Goal: Task Accomplishment & Management: Complete application form

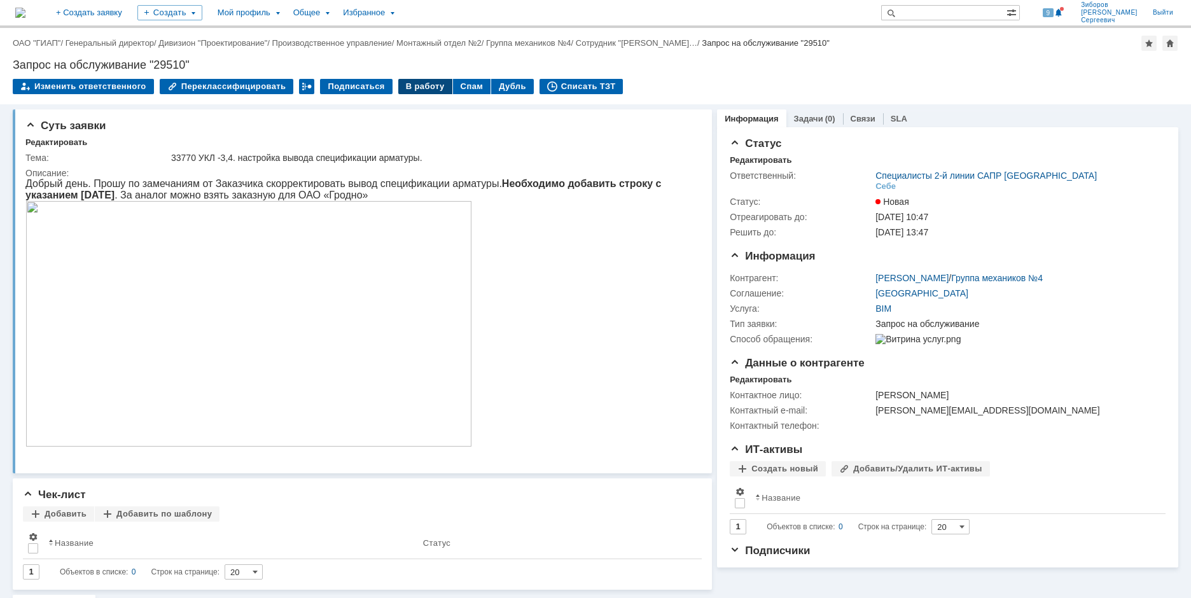
click at [418, 86] on div "В работу" at bounding box center [425, 86] width 54 height 15
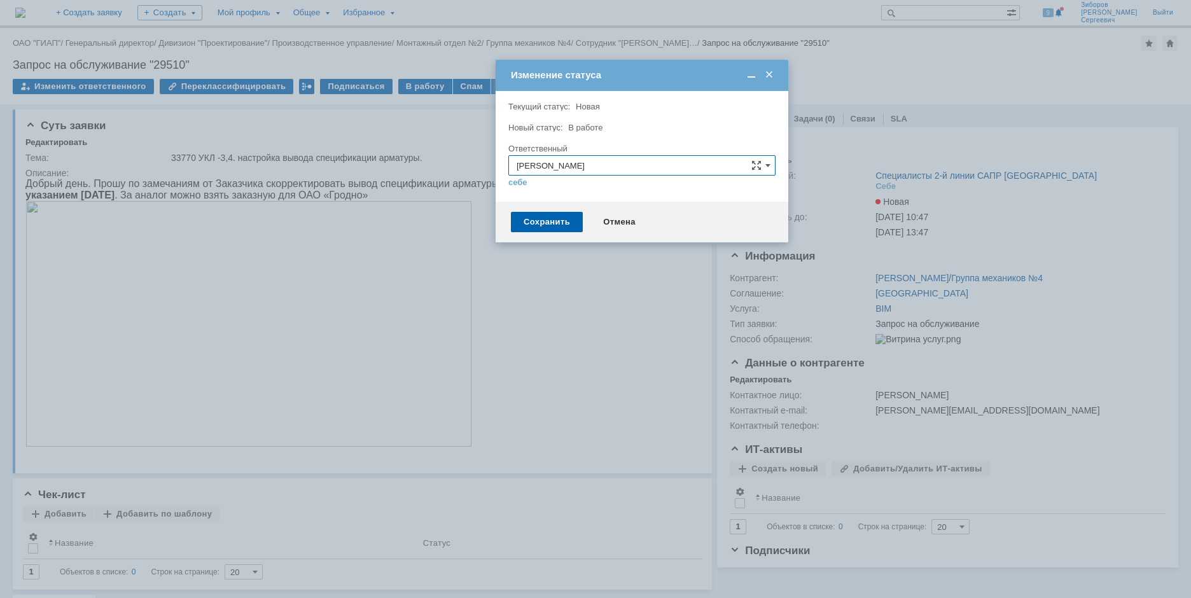
drag, startPoint x: 563, startPoint y: 219, endPoint x: 610, endPoint y: 70, distance: 156.0
click at [610, 70] on div "Изменение статуса" at bounding box center [643, 74] width 265 height 11
click at [549, 221] on div "Сохранить" at bounding box center [547, 221] width 72 height 20
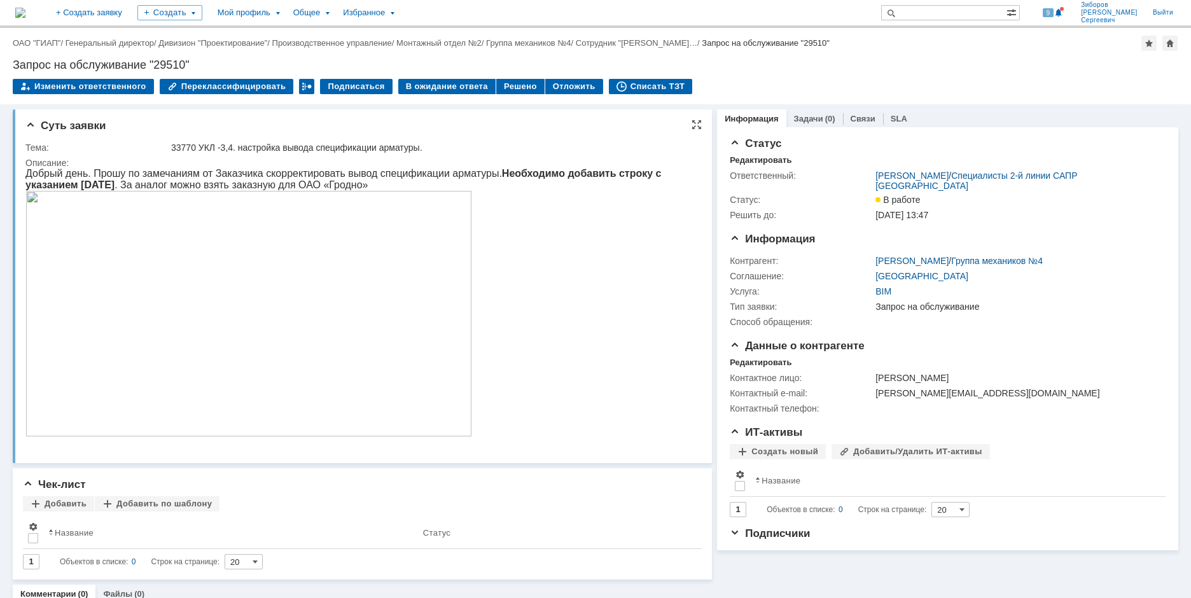
click at [265, 286] on img at bounding box center [248, 314] width 447 height 246
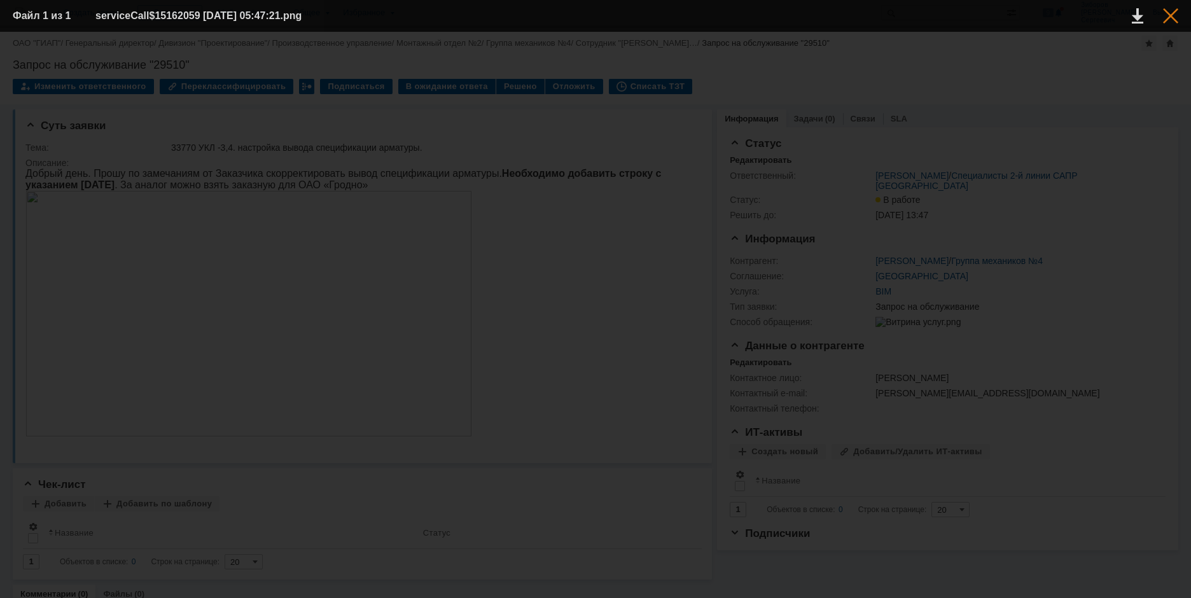
click at [1171, 12] on div at bounding box center [1170, 15] width 15 height 15
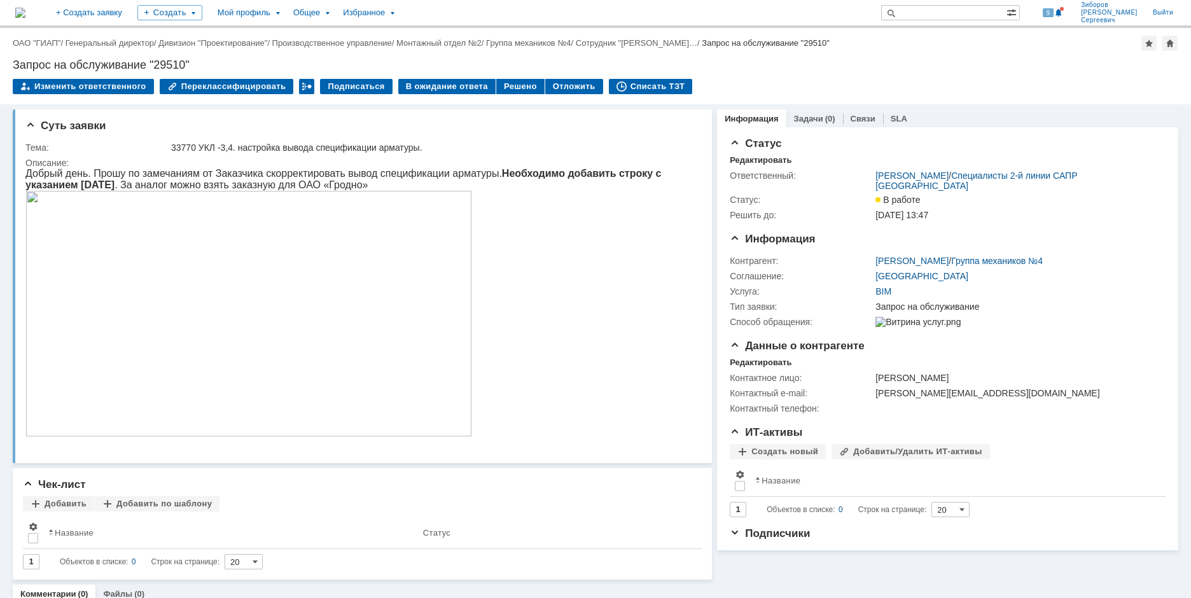
click at [25, 12] on img at bounding box center [20, 13] width 10 height 10
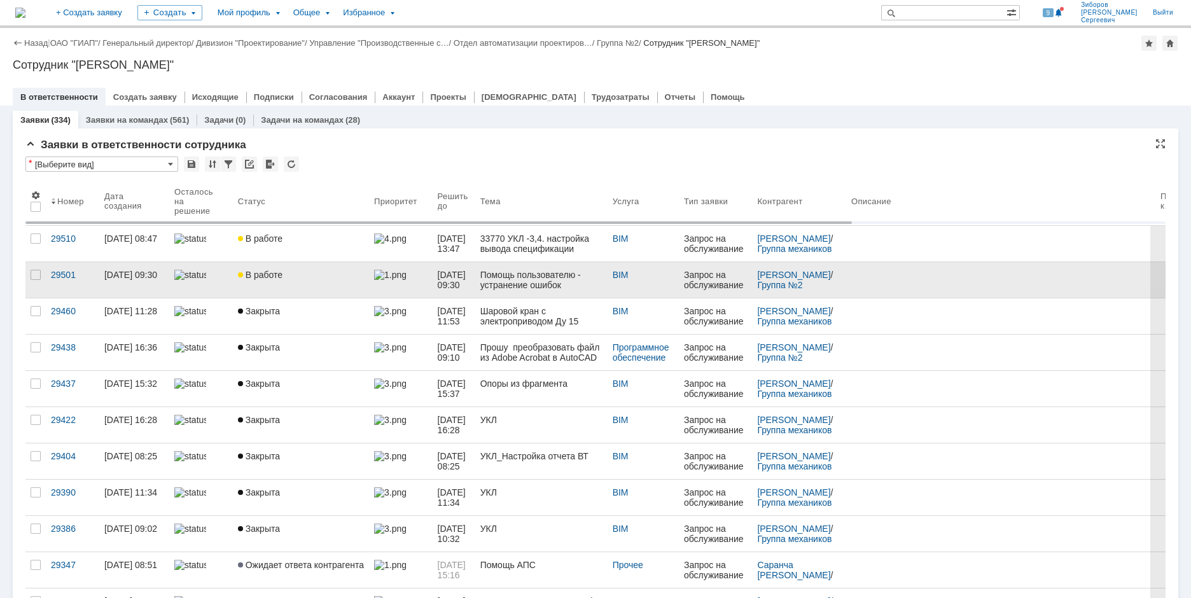
click at [296, 271] on div "В работе" at bounding box center [301, 275] width 126 height 10
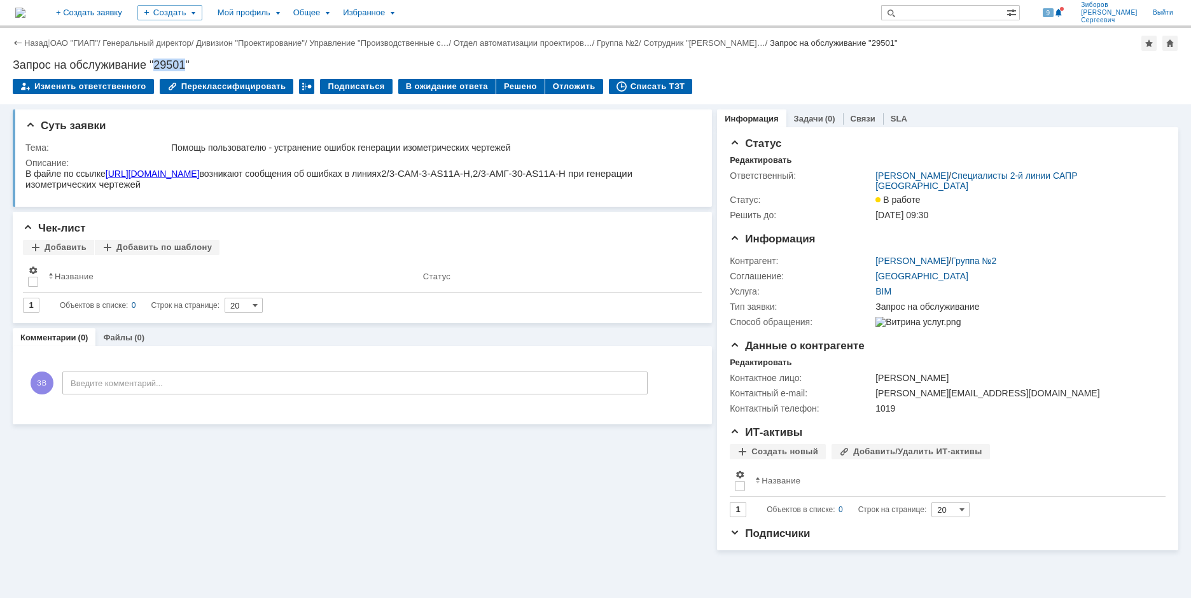
drag, startPoint x: 154, startPoint y: 63, endPoint x: 185, endPoint y: 67, distance: 31.4
click at [185, 67] on div "Запрос на обслуживание "29501"" at bounding box center [596, 65] width 1166 height 13
copy div "29501"
drag, startPoint x: 172, startPoint y: 143, endPoint x: 548, endPoint y: 151, distance: 376.1
click at [548, 151] on div "Помощь пользователю - устранение ошибок генерации изометрических чертежей" at bounding box center [432, 148] width 522 height 10
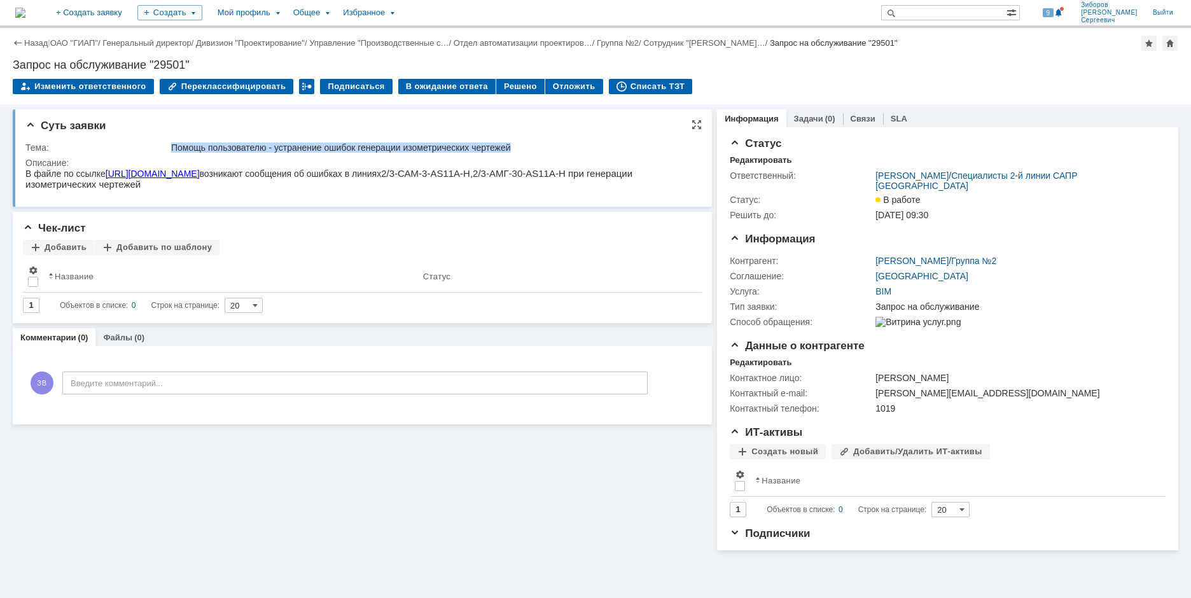
copy div "Помощь пользователю - устранение ошибок генерации изометрических чертежей"
click at [25, 17] on img at bounding box center [20, 13] width 10 height 10
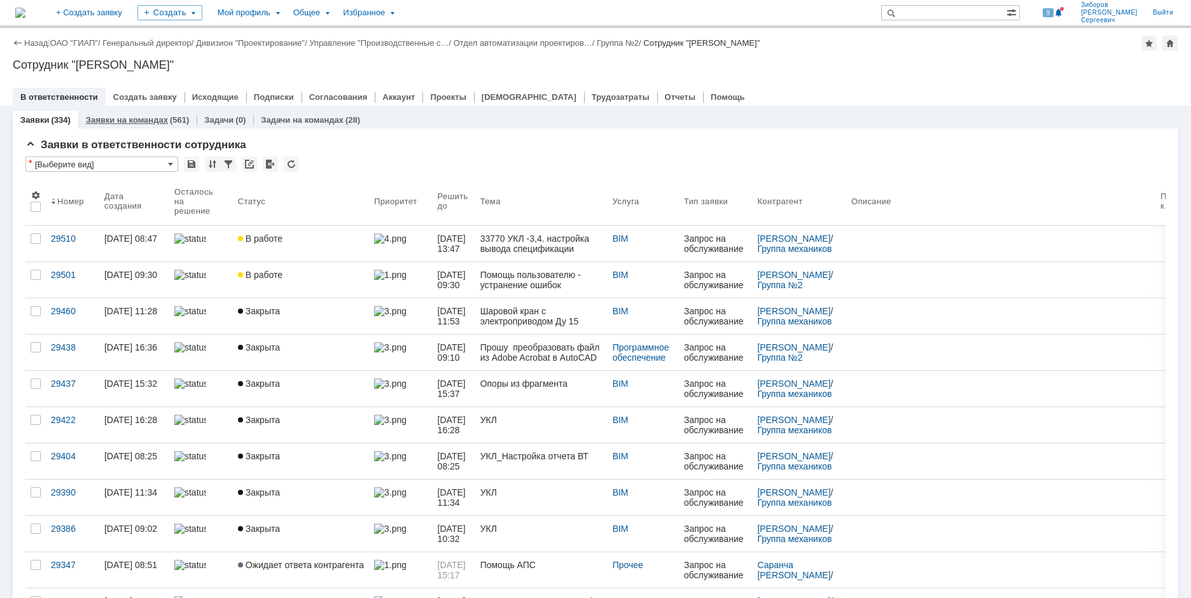
click at [170, 120] on div "(561)" at bounding box center [179, 120] width 19 height 10
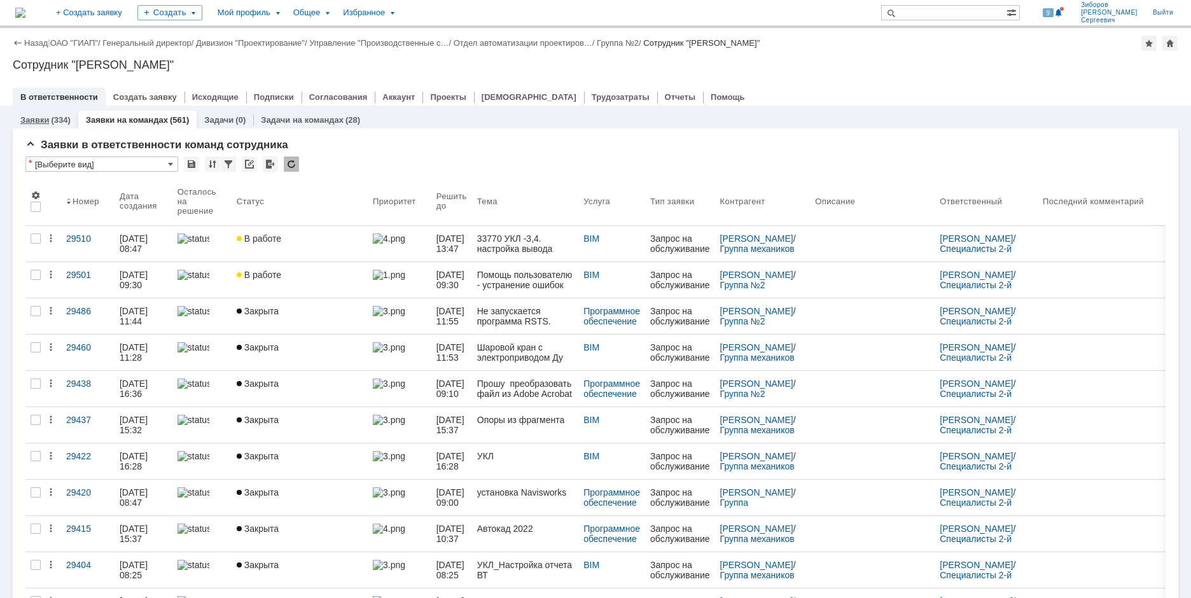
click at [46, 117] on link "Заявки" at bounding box center [34, 120] width 29 height 10
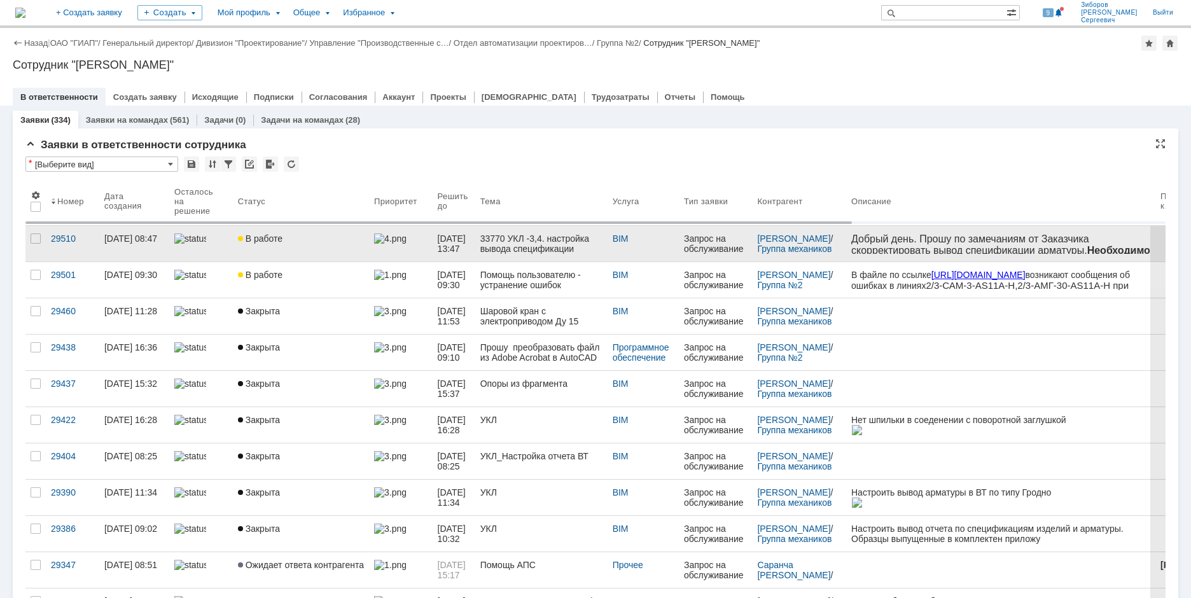
click at [328, 238] on div "В работе" at bounding box center [301, 239] width 126 height 10
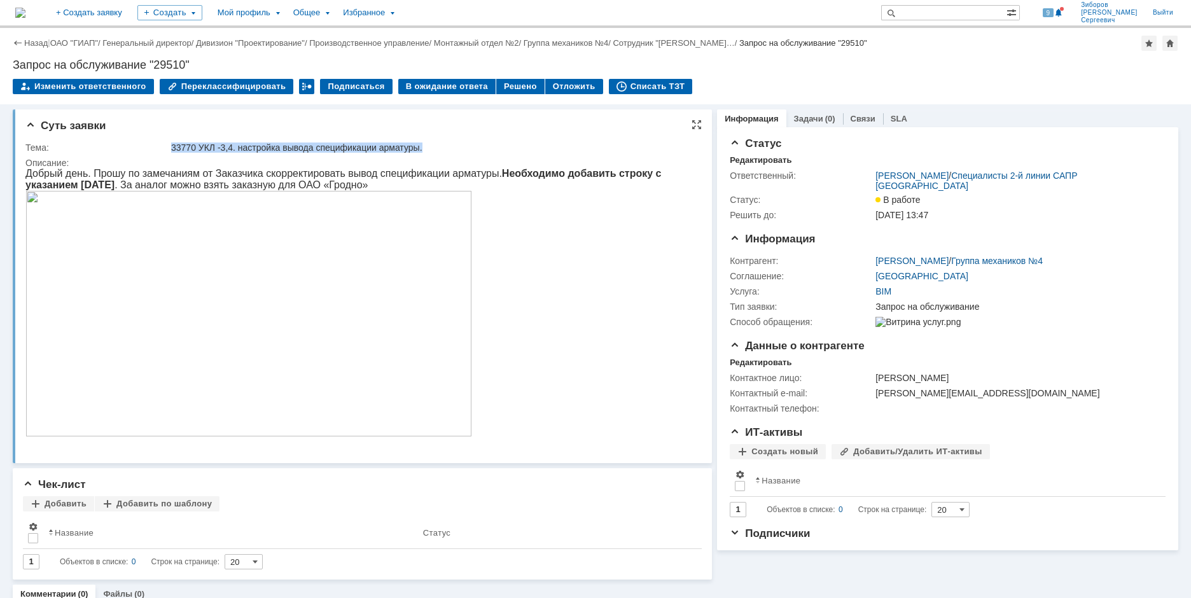
drag, startPoint x: 172, startPoint y: 146, endPoint x: 435, endPoint y: 140, distance: 263.5
click at [435, 140] on td "33770 УКЛ -3,4. настройка вывода спецификации арматуры." at bounding box center [432, 147] width 527 height 15
copy div "33770 УКЛ -3,4. настройка вывода спецификации арматуры."
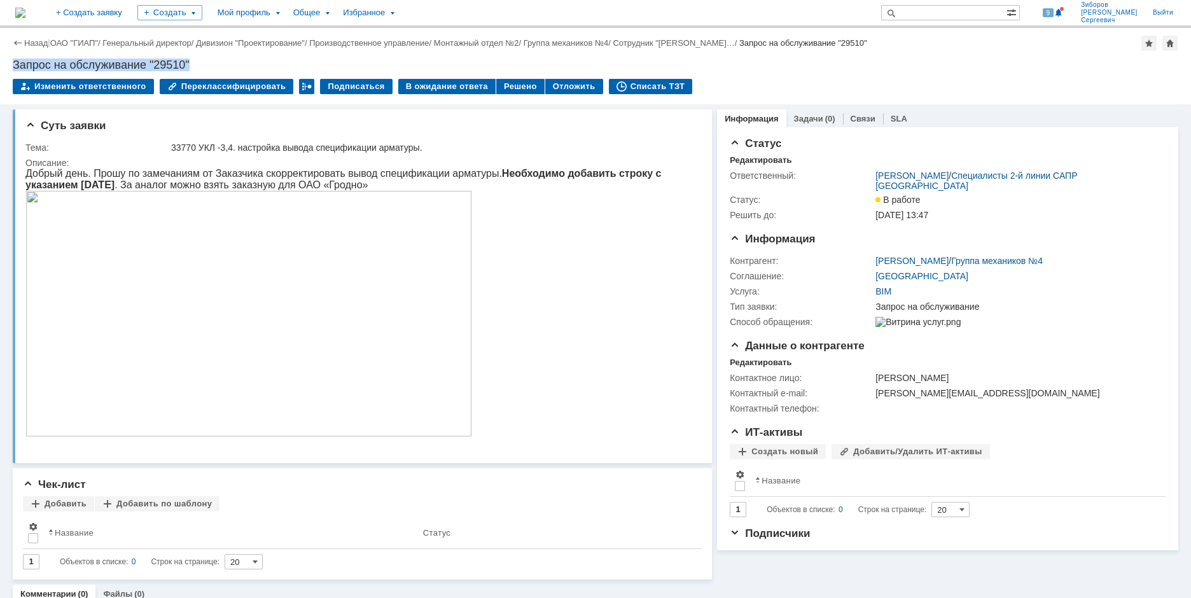
drag, startPoint x: 11, startPoint y: 62, endPoint x: 219, endPoint y: 65, distance: 207.4
click at [219, 65] on div "Назад | ОАО "ГИАП" / Генеральный директор / Дивизион "Проектирование" / Произво…" at bounding box center [595, 66] width 1191 height 76
copy div "Запрос на обслуживание "29510""
click at [46, 153] on td "Тема:" at bounding box center [96, 147] width 143 height 15
click at [28, 146] on div "Тема:" at bounding box center [96, 148] width 143 height 10
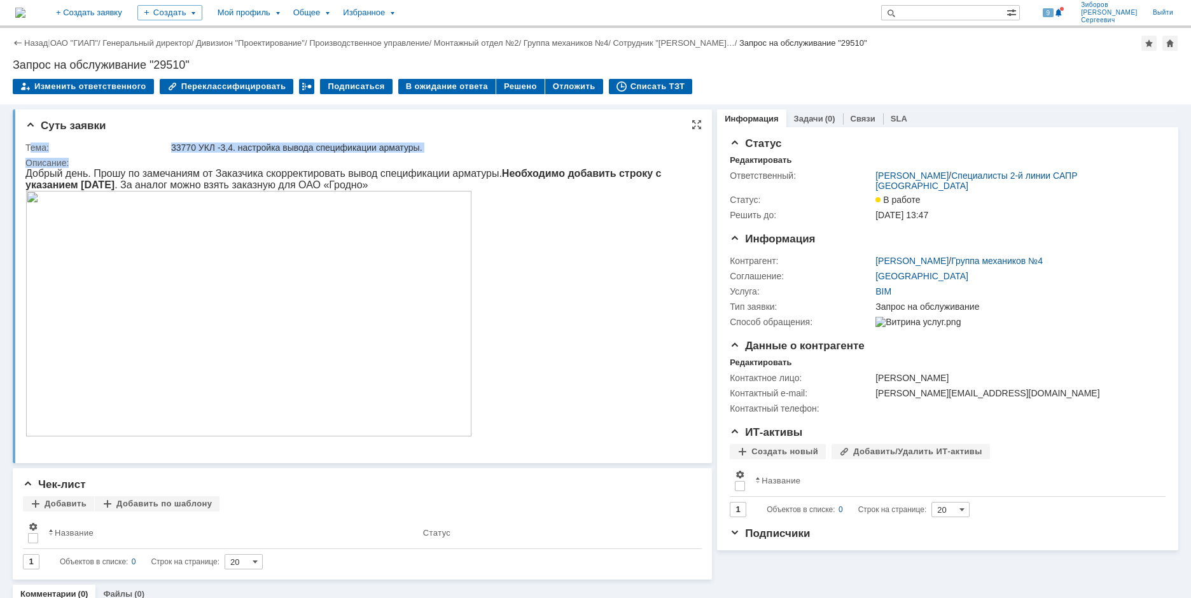
drag, startPoint x: 28, startPoint y: 146, endPoint x: 102, endPoint y: 162, distance: 76.0
click at [102, 162] on tbody "Тема: 33770 УКЛ -3,4. настройка вывода спецификации арматуры. Описание:" at bounding box center [360, 296] width 670 height 313
drag, startPoint x: 26, startPoint y: 146, endPoint x: 102, endPoint y: 164, distance: 78.3
click at [102, 164] on tbody "Тема: 33770 УКЛ -3,4. настройка вывода спецификации арматуры. Описание:" at bounding box center [360, 296] width 670 height 313
copy tbody "Тема: 33770 УКЛ -3,4. настройка вывода спецификации арматуры. Описание:"
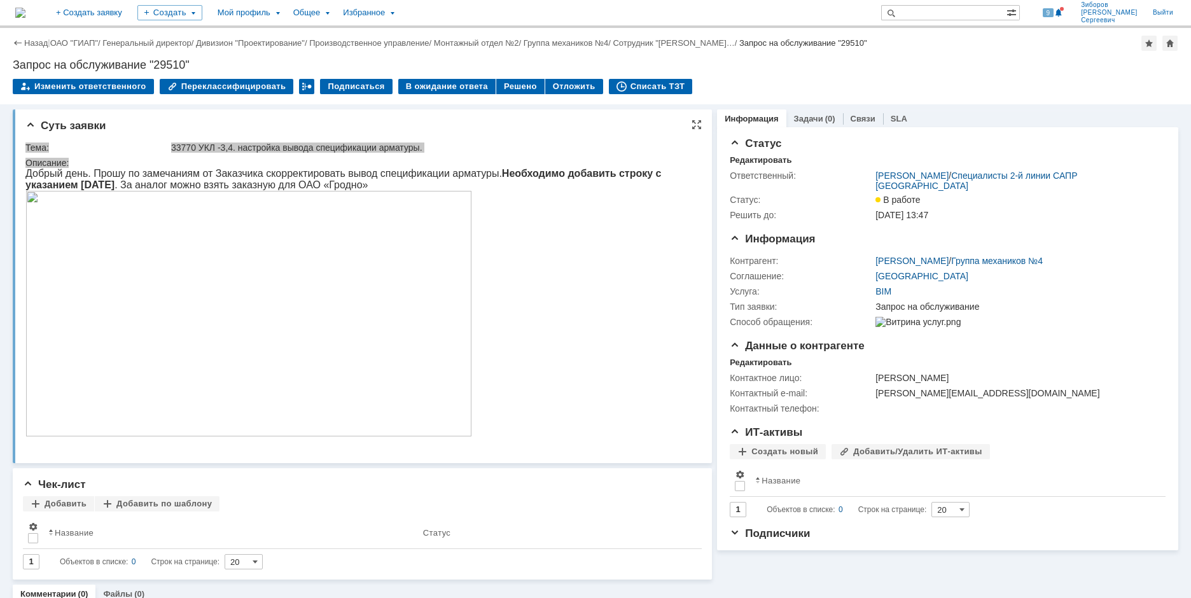
click at [302, 171] on span "Добрый день. Прошу по замечаниям от Заказчика скорректировать вывод спецификаци…" at bounding box center [343, 303] width 636 height 270
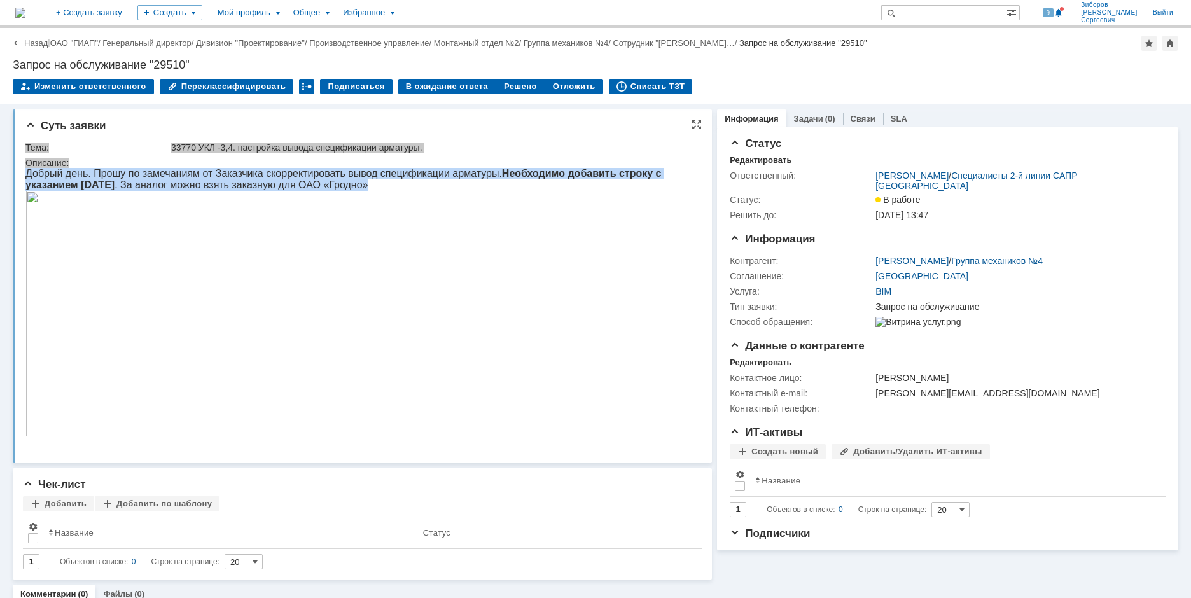
drag, startPoint x: 27, startPoint y: 175, endPoint x: 394, endPoint y: 182, distance: 367.2
click at [394, 182] on p "Добрый день. Прошу по замечаниям от Заказчика скорректировать вывод спецификаци…" at bounding box center [355, 303] width 660 height 271
copy span "Добрый день. Прошу по замечаниям от Заказчика скорректировать вывод спецификаци…"
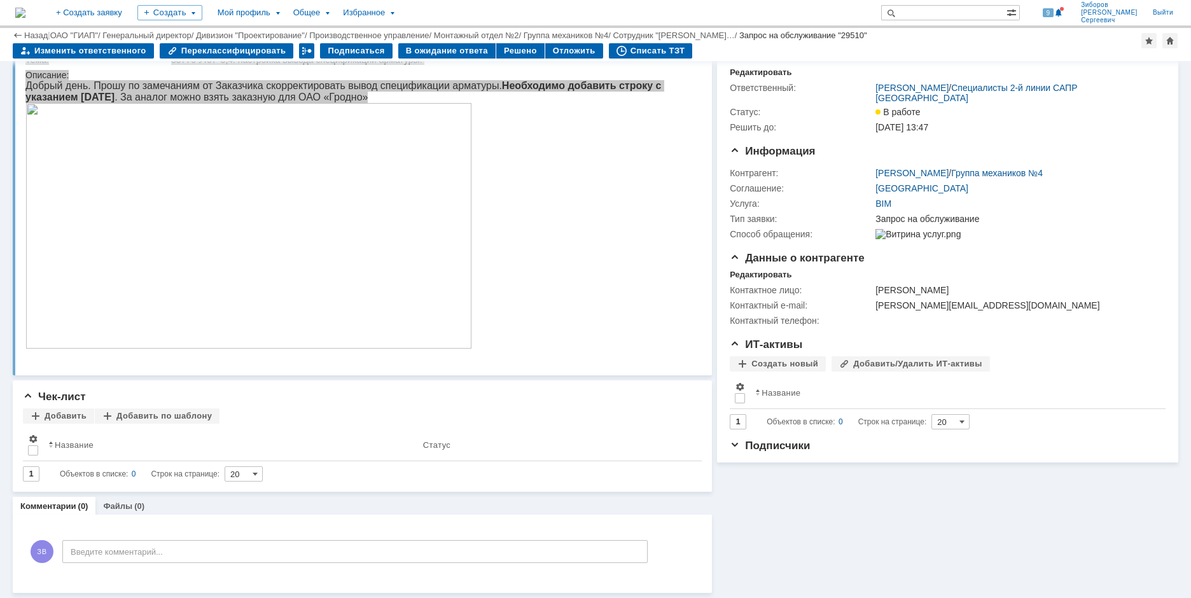
scroll to position [45, 0]
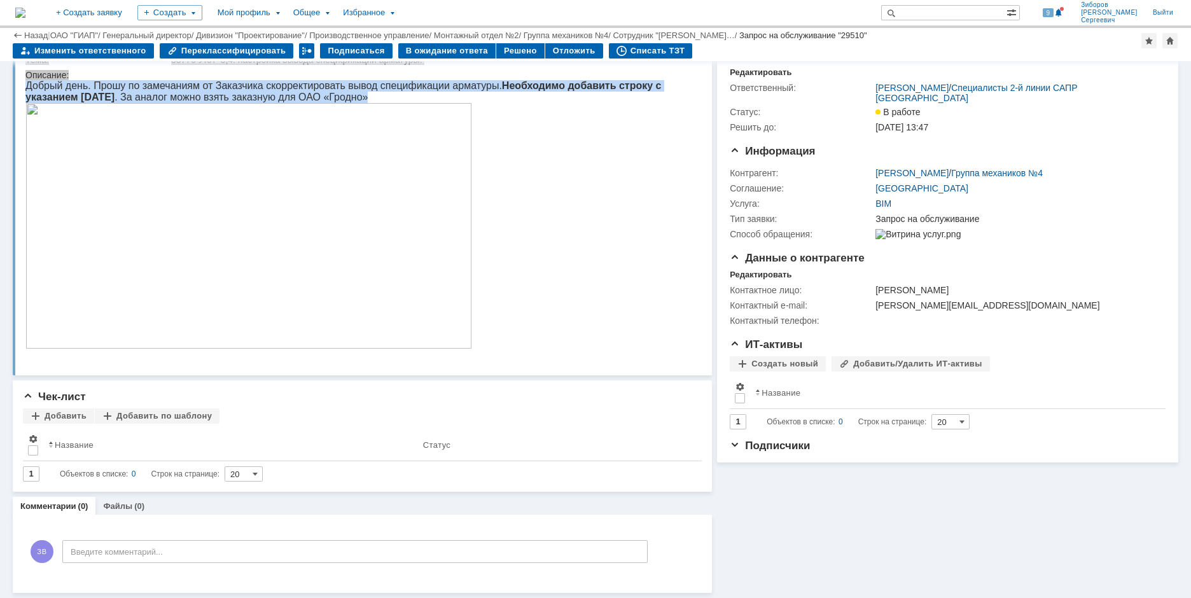
click at [400, 232] on img at bounding box center [248, 226] width 447 height 246
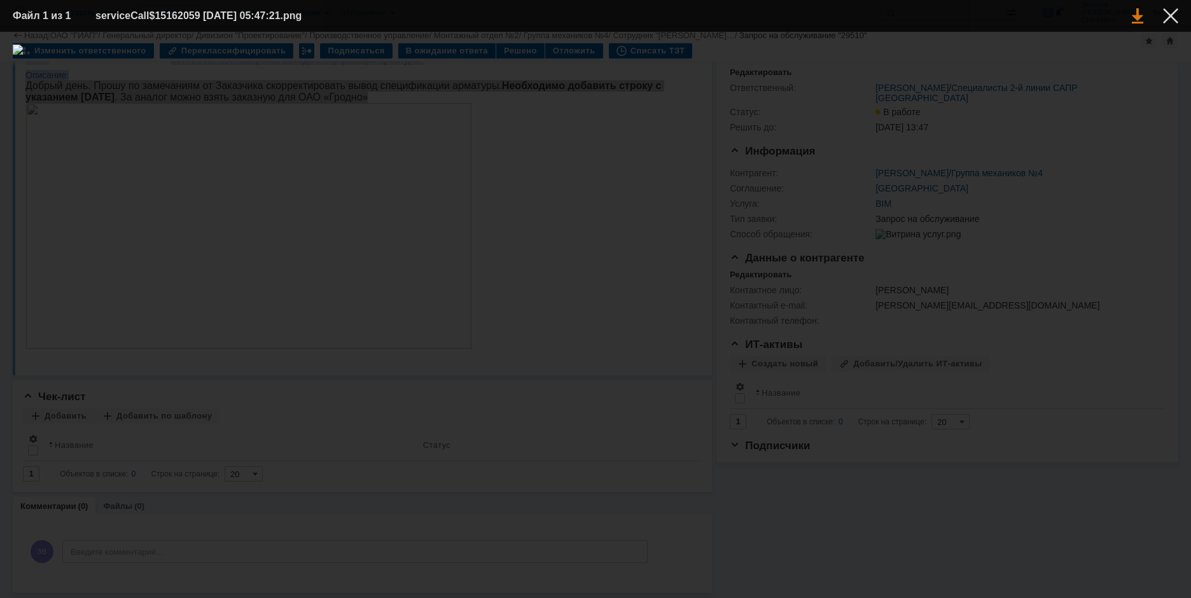
click at [1138, 16] on link at bounding box center [1137, 15] width 11 height 15
click at [1169, 12] on div at bounding box center [1170, 15] width 15 height 15
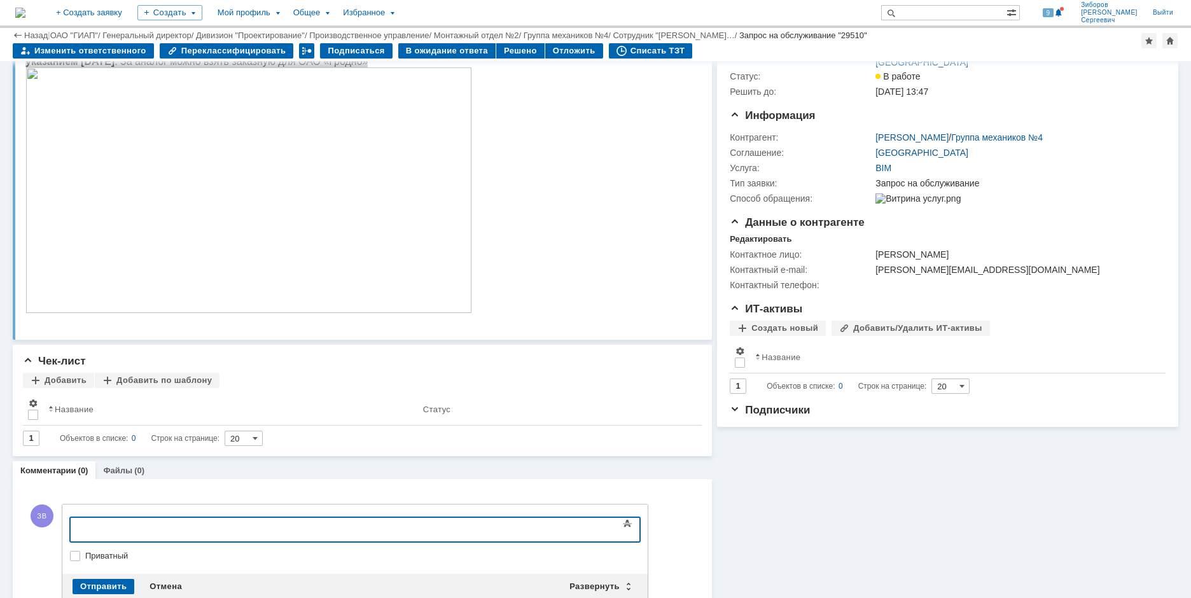
scroll to position [109, 0]
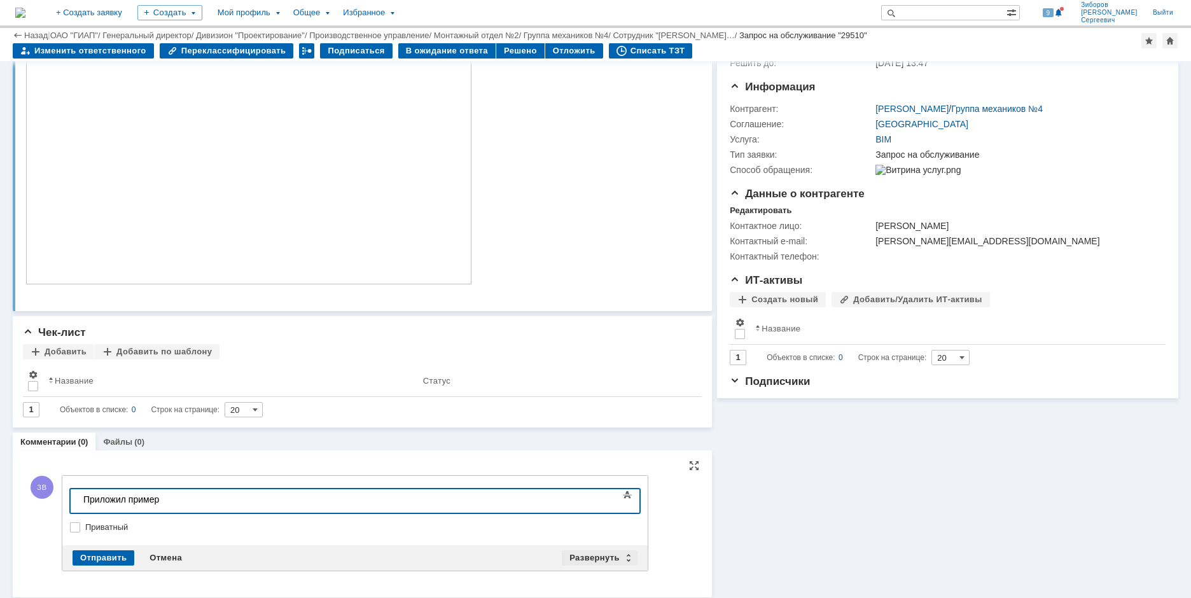
click at [592, 558] on div "Развернуть" at bounding box center [600, 557] width 76 height 15
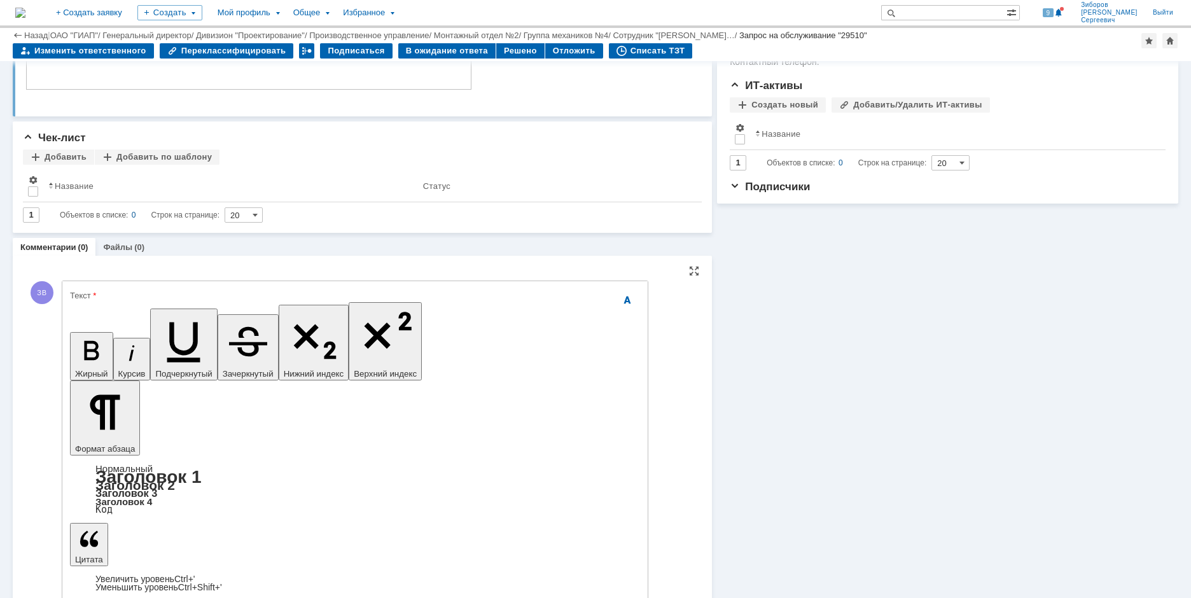
scroll to position [305, 0]
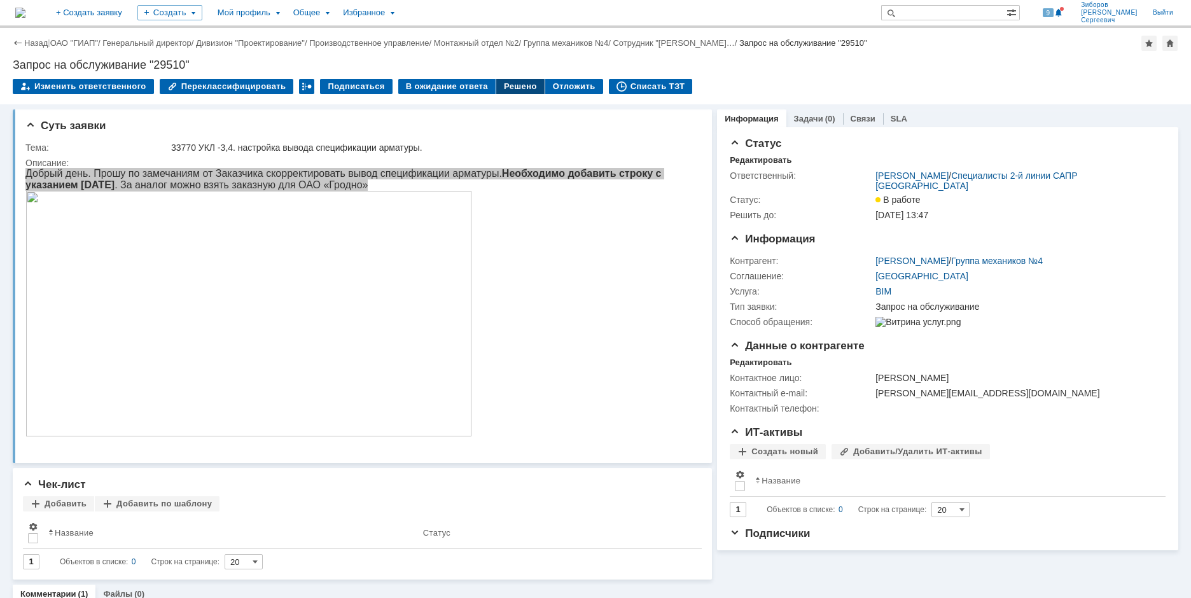
click at [506, 85] on div "Решено" at bounding box center [520, 86] width 48 height 15
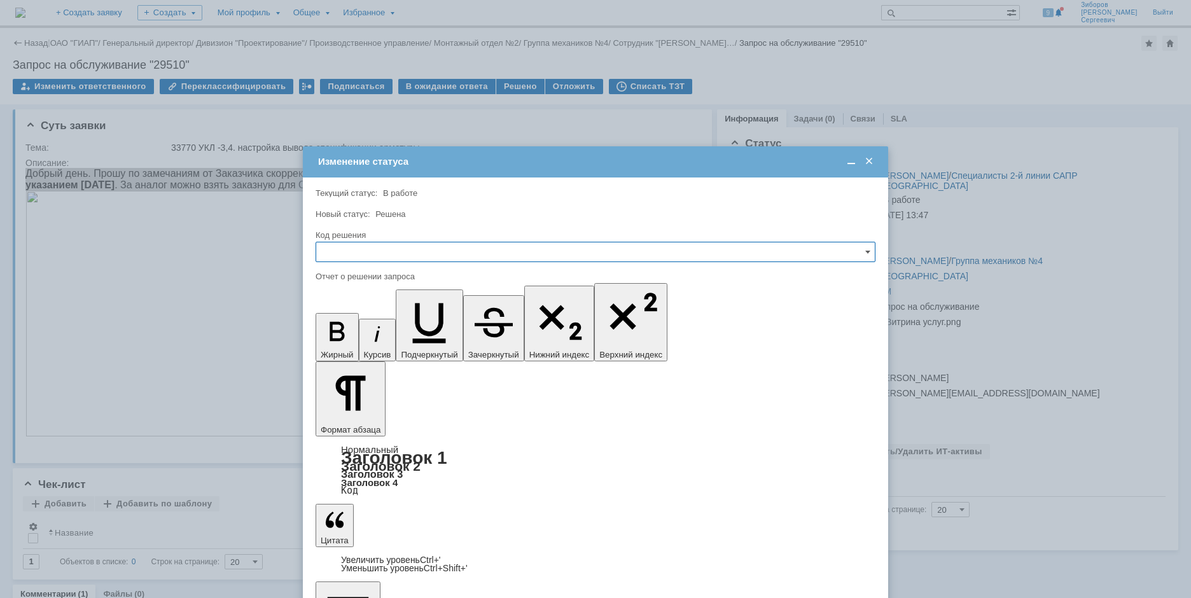
click at [666, 246] on input "text" at bounding box center [596, 252] width 560 height 20
click at [369, 339] on span "Решено" at bounding box center [595, 338] width 543 height 10
type input "Решено"
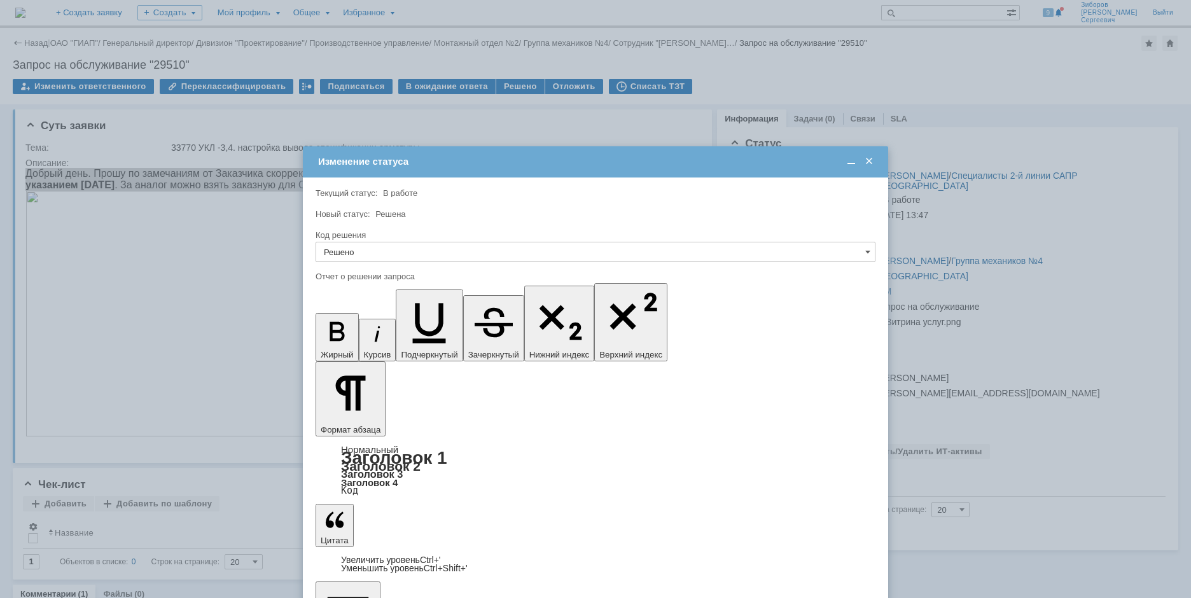
scroll to position [2656, 3]
drag, startPoint x: 350, startPoint y: 3710, endPoint x: 800, endPoint y: 3728, distance: 450.9
drag, startPoint x: 367, startPoint y: 3739, endPoint x: 375, endPoint y: 3741, distance: 8.5
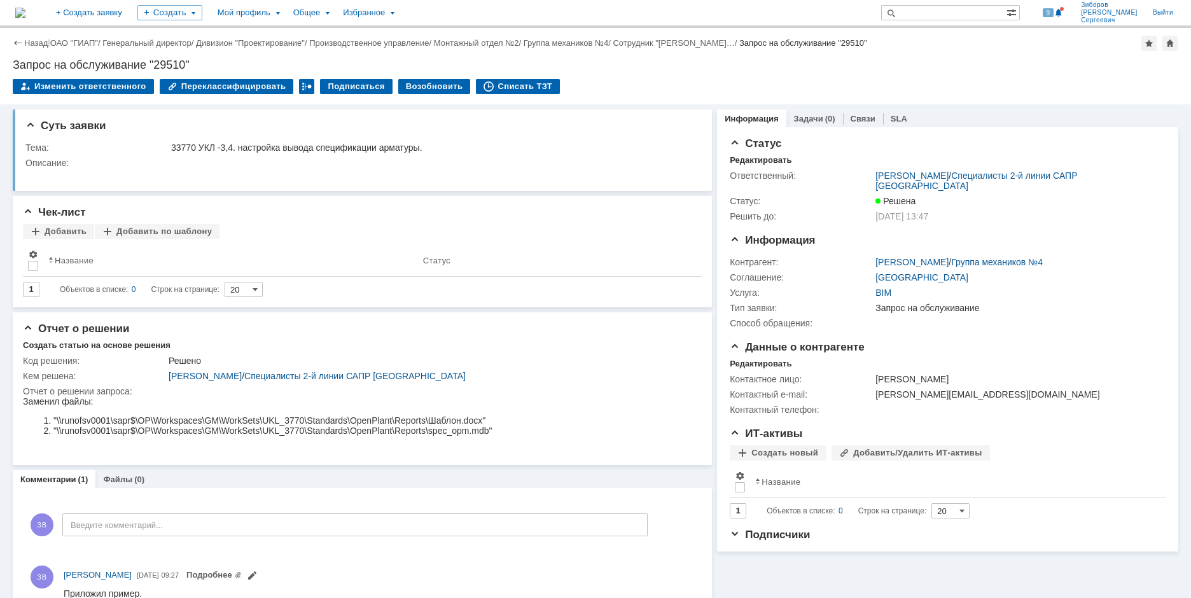
scroll to position [0, 0]
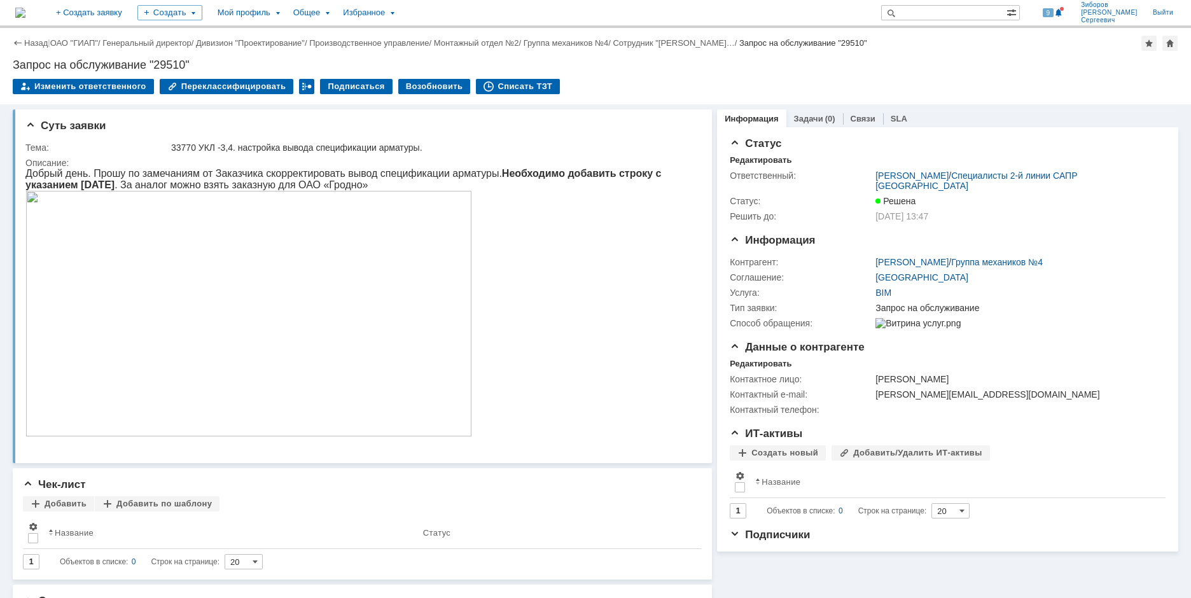
click at [25, 16] on img at bounding box center [20, 13] width 10 height 10
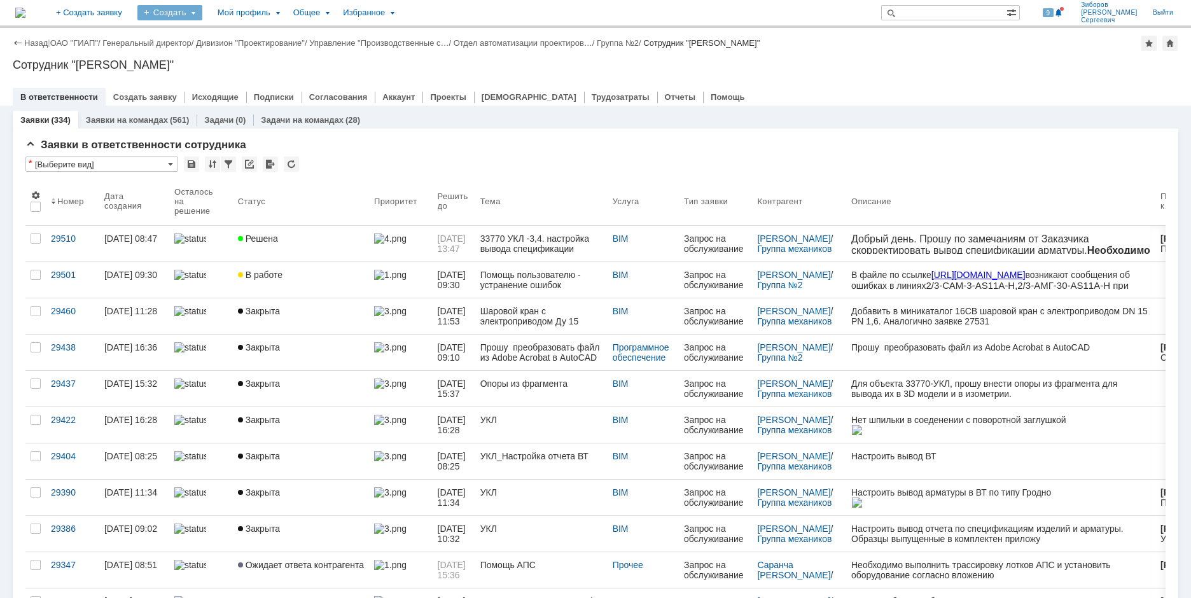
click at [202, 8] on div "Создать" at bounding box center [169, 12] width 65 height 15
click at [218, 78] on link "Заявка" at bounding box center [188, 78] width 97 height 15
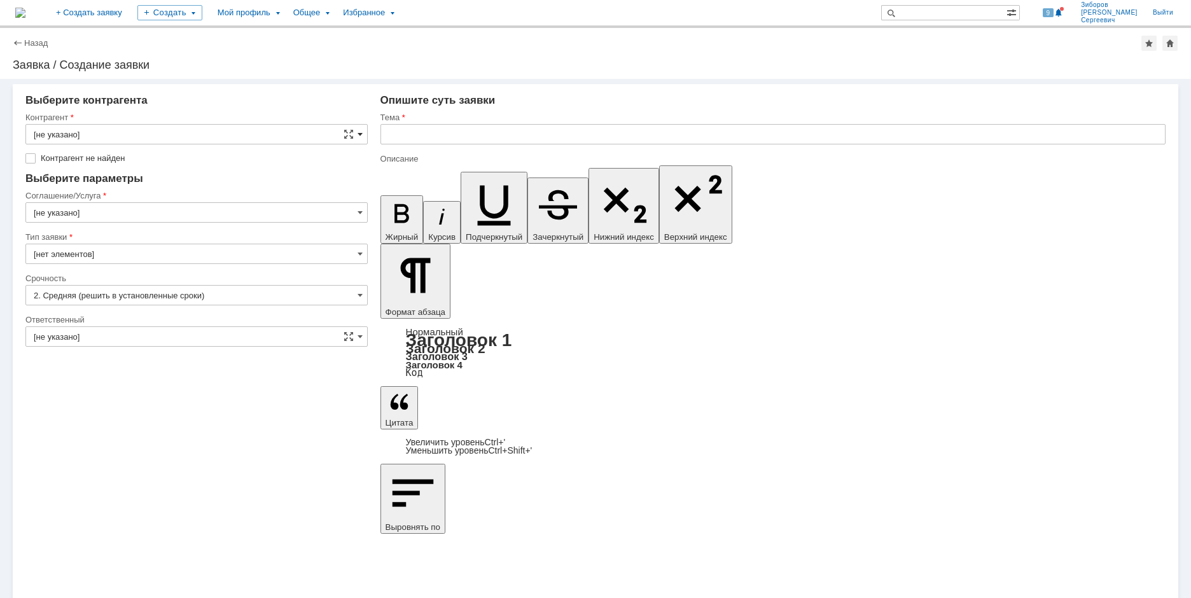
click at [358, 134] on span at bounding box center [360, 134] width 5 height 10
click at [72, 135] on input "text" at bounding box center [196, 134] width 342 height 20
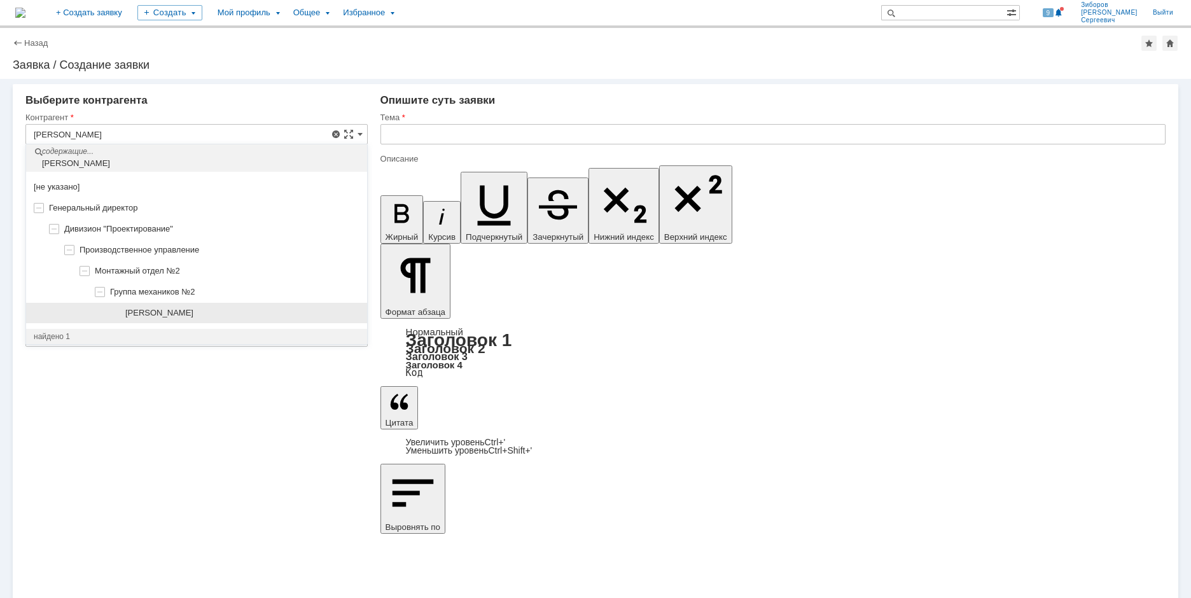
click at [193, 314] on span "Пожидаева Светлана Леонидовна" at bounding box center [159, 313] width 68 height 10
type input "Пожидаева Светлана Леонидовна"
type input "Москва"
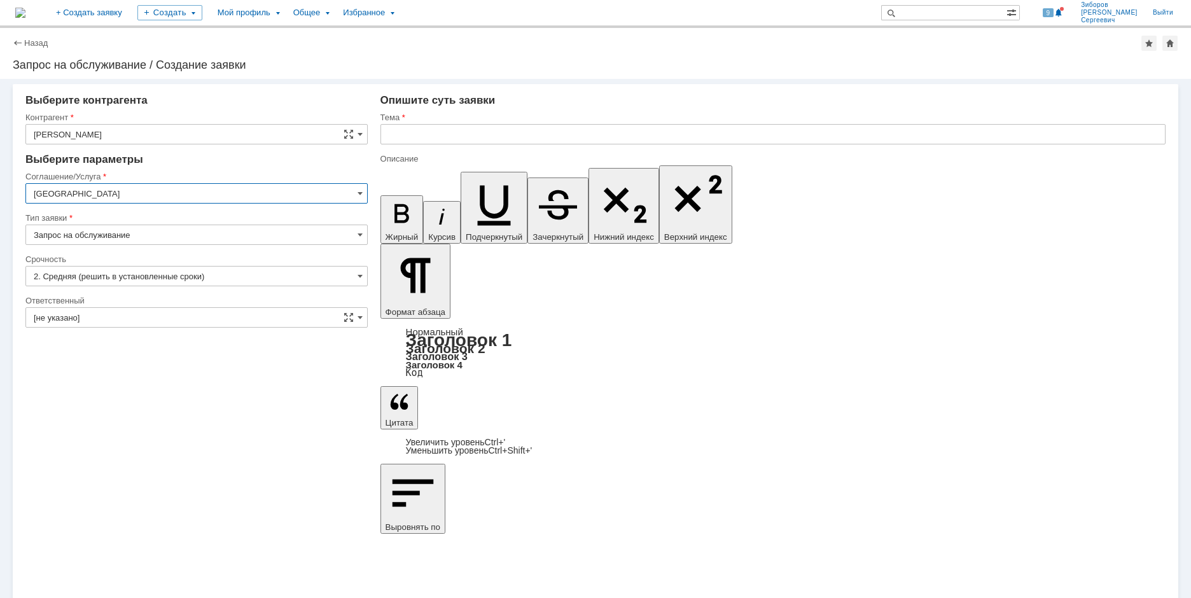
click at [356, 194] on input "Москва" at bounding box center [196, 193] width 342 height 20
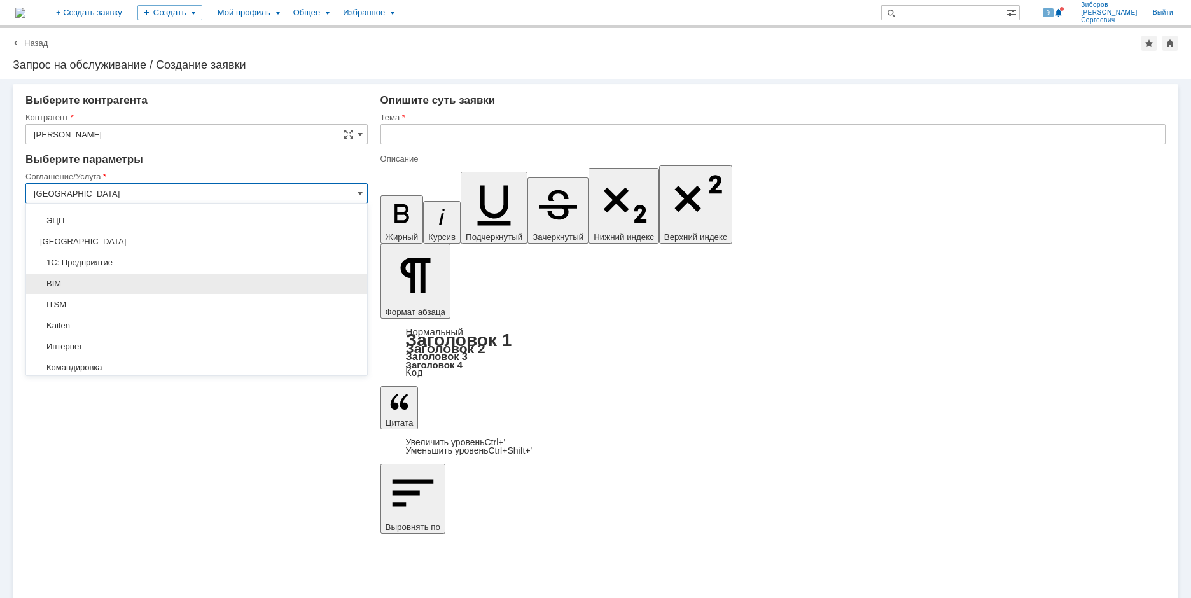
click at [78, 281] on span "BIM" at bounding box center [197, 284] width 326 height 10
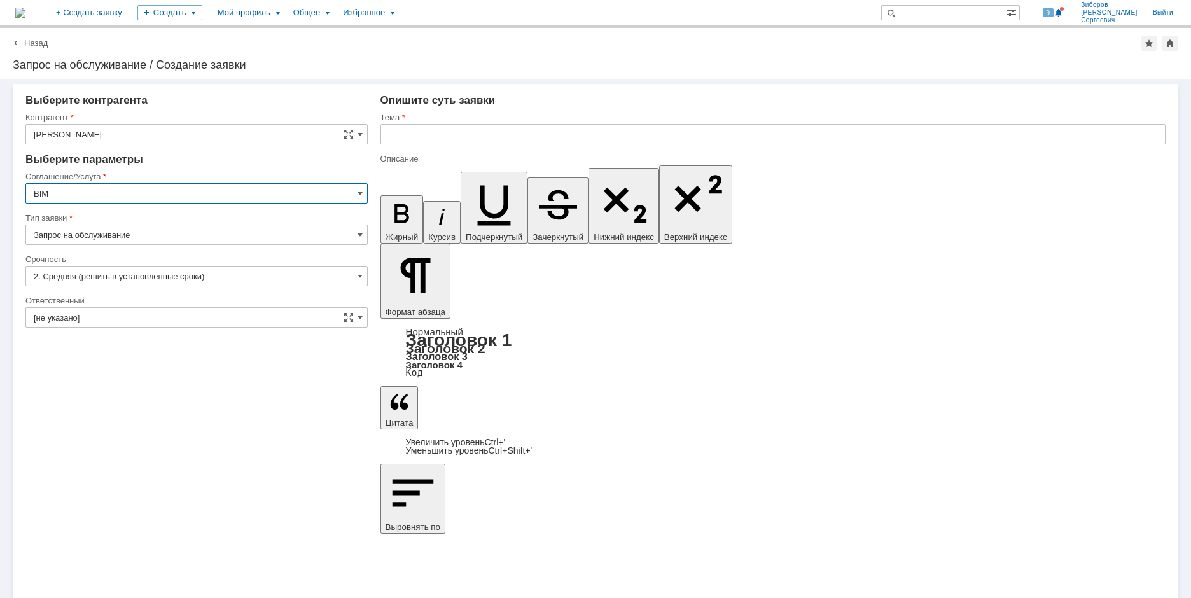
type input "BIM"
click at [361, 314] on span at bounding box center [360, 317] width 5 height 10
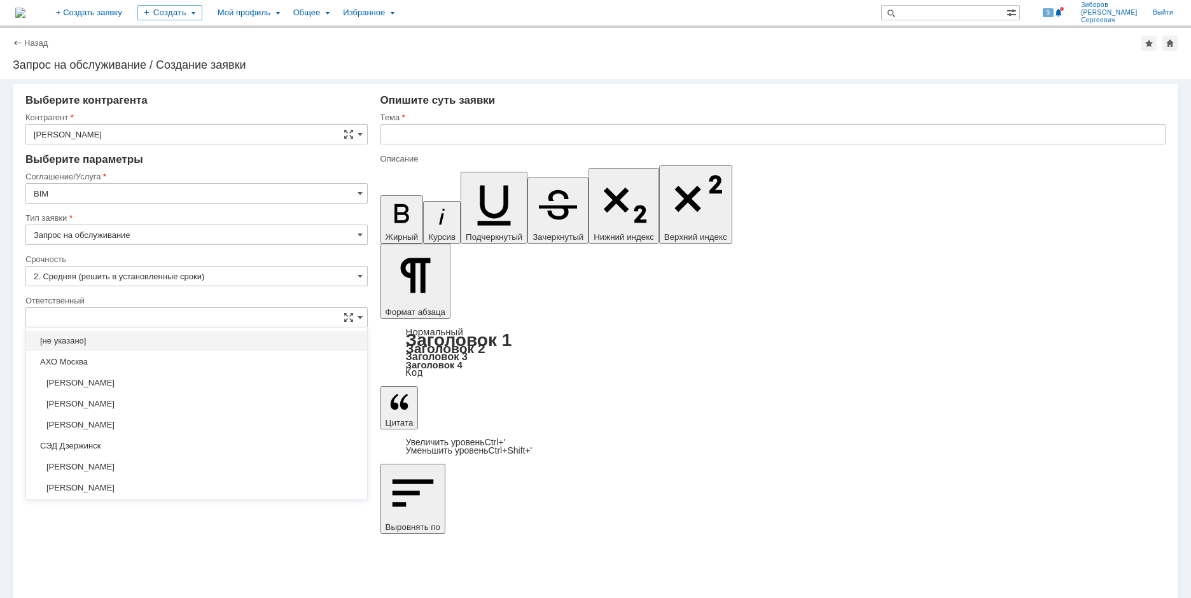
click at [67, 316] on input "text" at bounding box center [196, 317] width 342 height 20
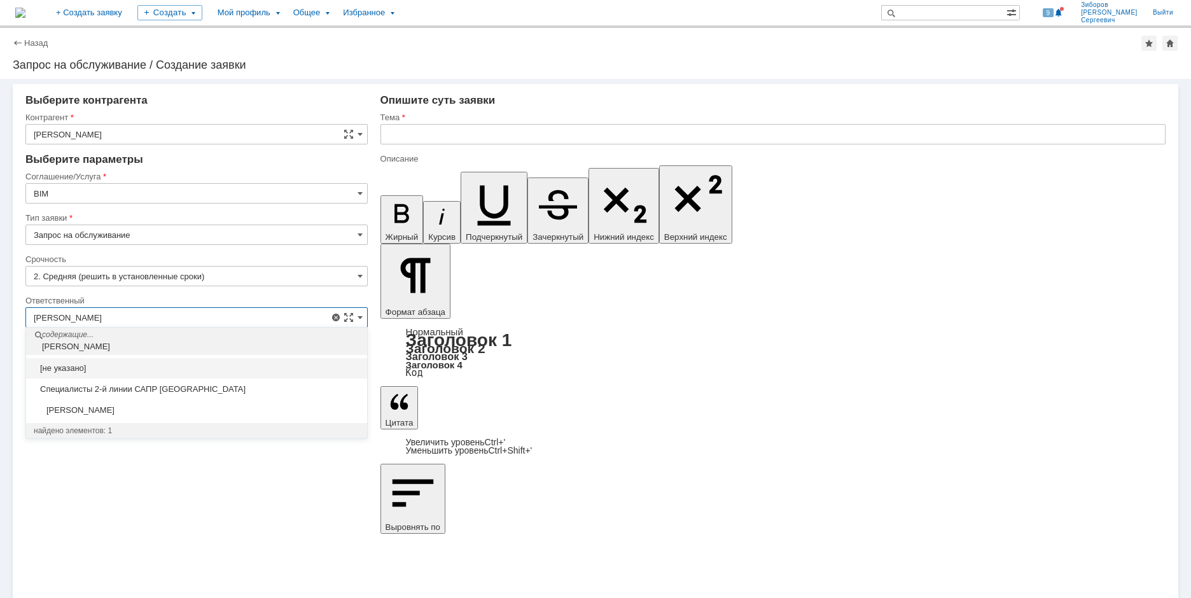
click at [171, 492] on div "Внимание! Выберите контрагента Контрагент Пожидаева Светлана Леонидовна Контраг…" at bounding box center [595, 338] width 1191 height 519
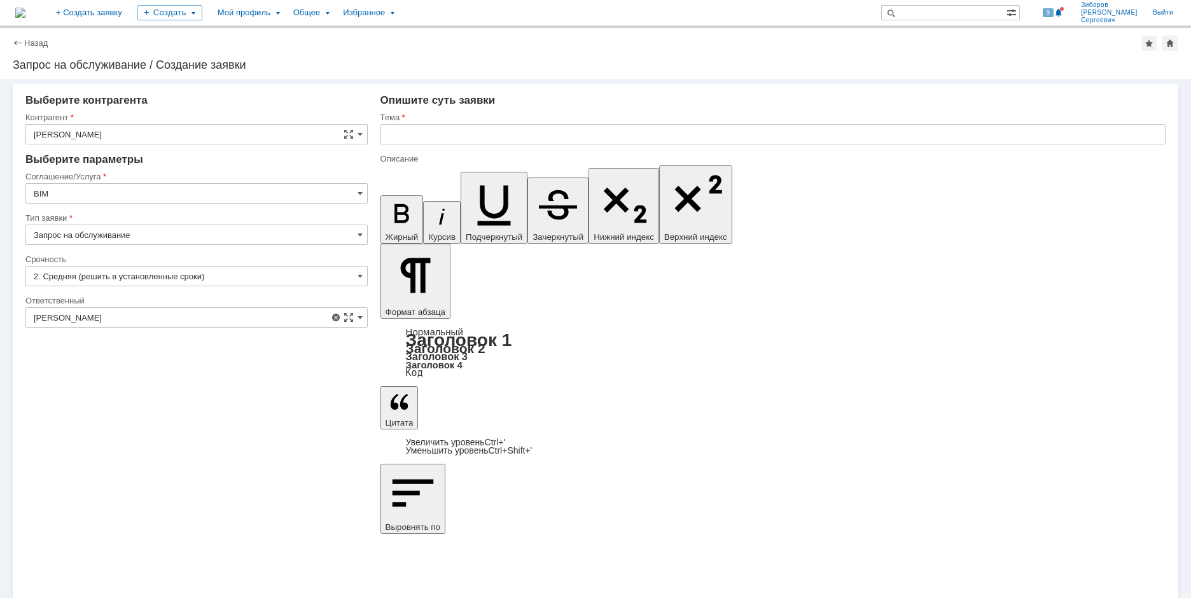
type input "[не указано]"
click at [361, 319] on span at bounding box center [360, 317] width 5 height 10
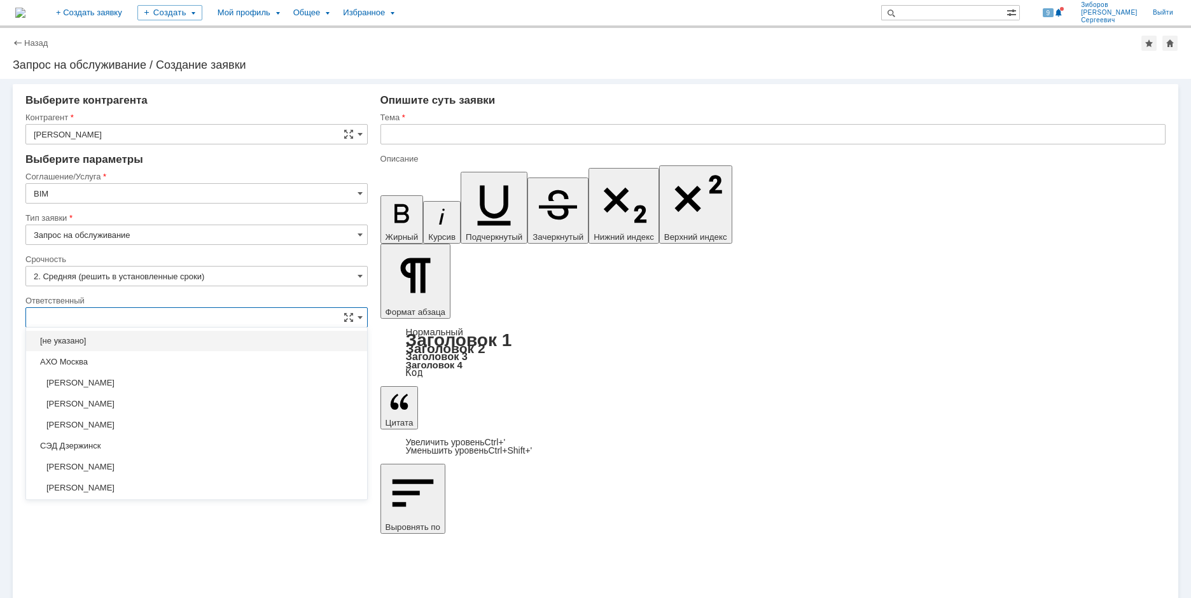
click at [81, 325] on input "text" at bounding box center [196, 317] width 342 height 20
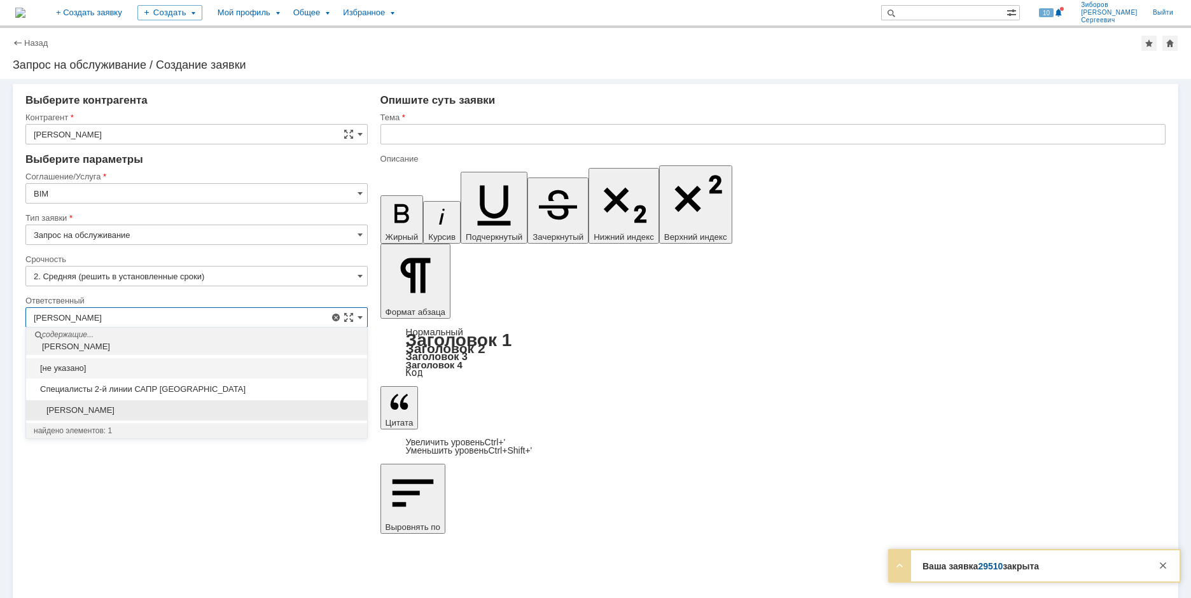
click at [87, 412] on span "[PERSON_NAME]" at bounding box center [197, 410] width 326 height 10
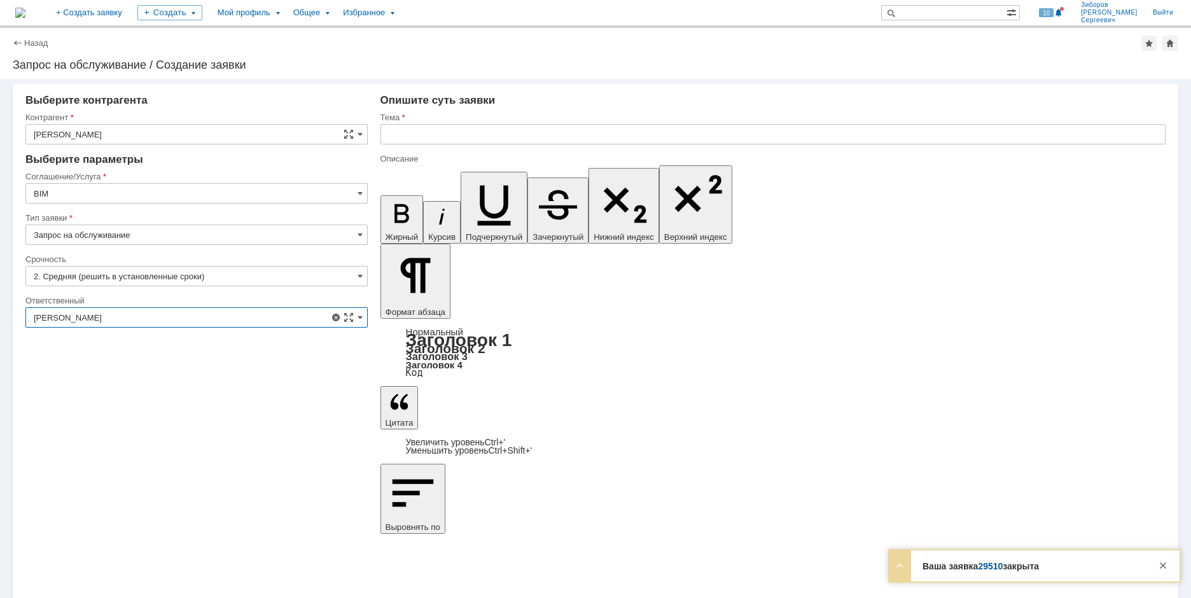
type input "[PERSON_NAME]"
click at [53, 452] on div "Внимание! Выберите контрагента Контрагент Пожидаева Светлана Леонидовна Контраг…" at bounding box center [595, 338] width 1191 height 519
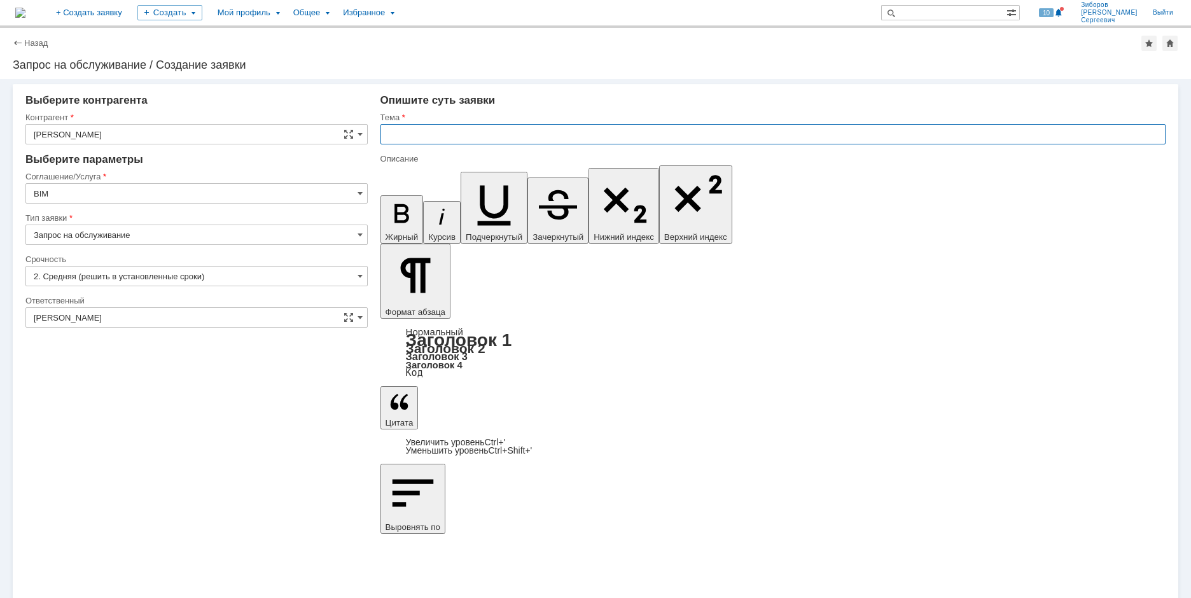
click at [449, 137] on input "text" at bounding box center [772, 134] width 785 height 20
type input "П"
type input "Изменение миникаталога CC12S по проекту УКЛ-3770"
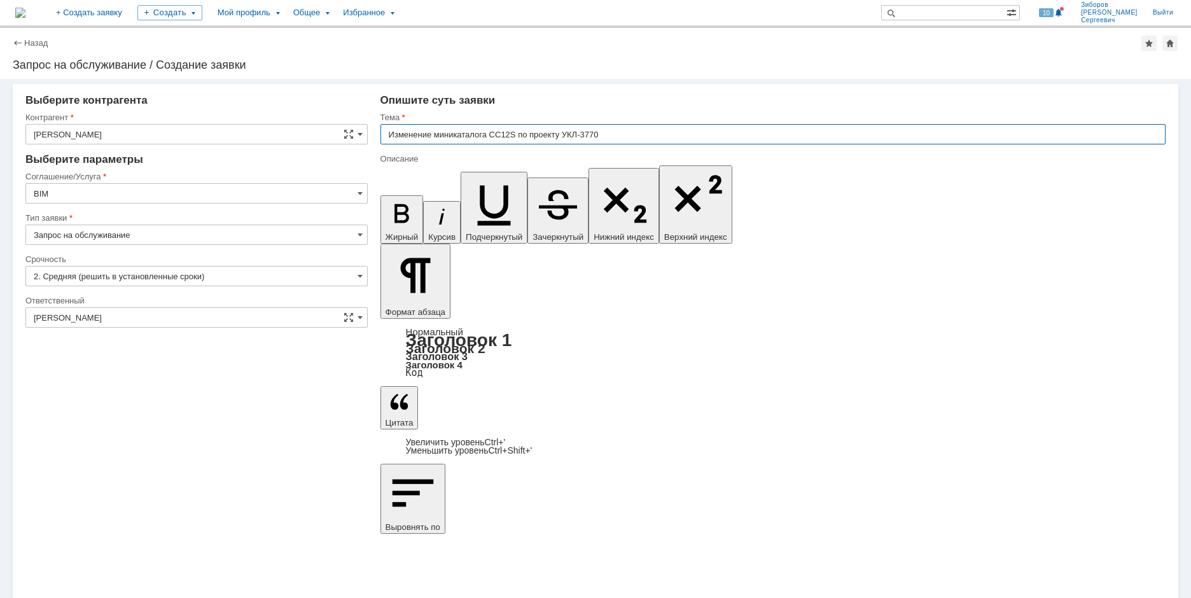
click at [607, 136] on input "Изменение миникаталога CC12S по проекту УКЛ-3770" at bounding box center [772, 134] width 785 height 20
drag, startPoint x: 493, startPoint y: 132, endPoint x: 629, endPoint y: 133, distance: 136.2
click at [629, 133] on input "Изменение миникаталога CC12S по проекту УКЛ-3770" at bounding box center [772, 134] width 785 height 20
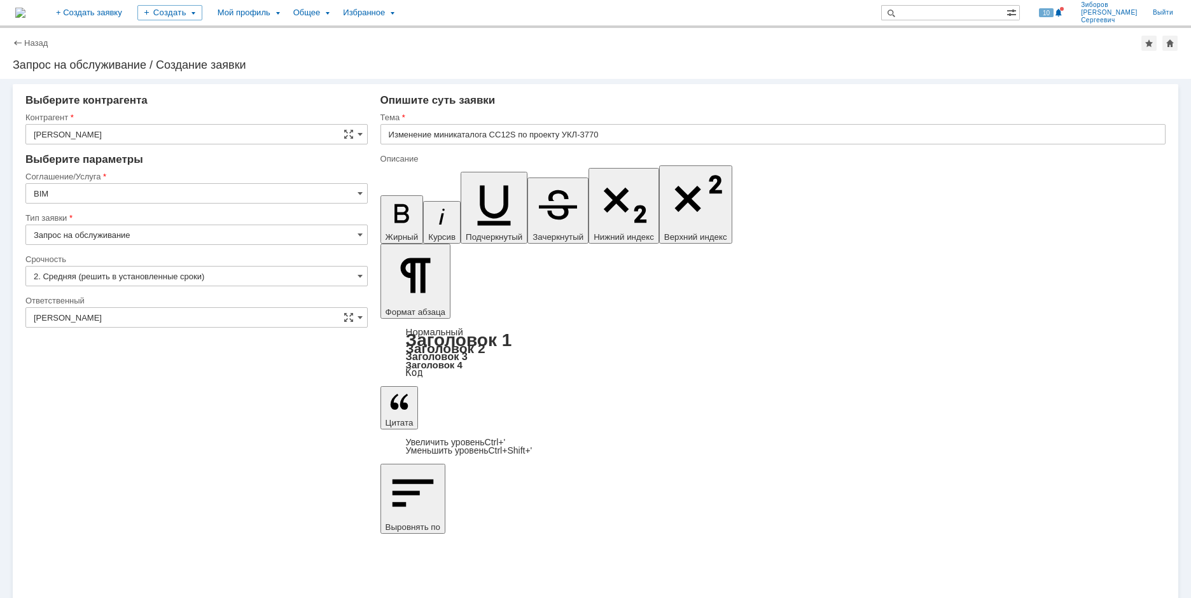
click at [664, 174] on icon "button" at bounding box center [695, 198] width 63 height 63
drag, startPoint x: 530, startPoint y: 4476, endPoint x: 559, endPoint y: 4475, distance: 28.7
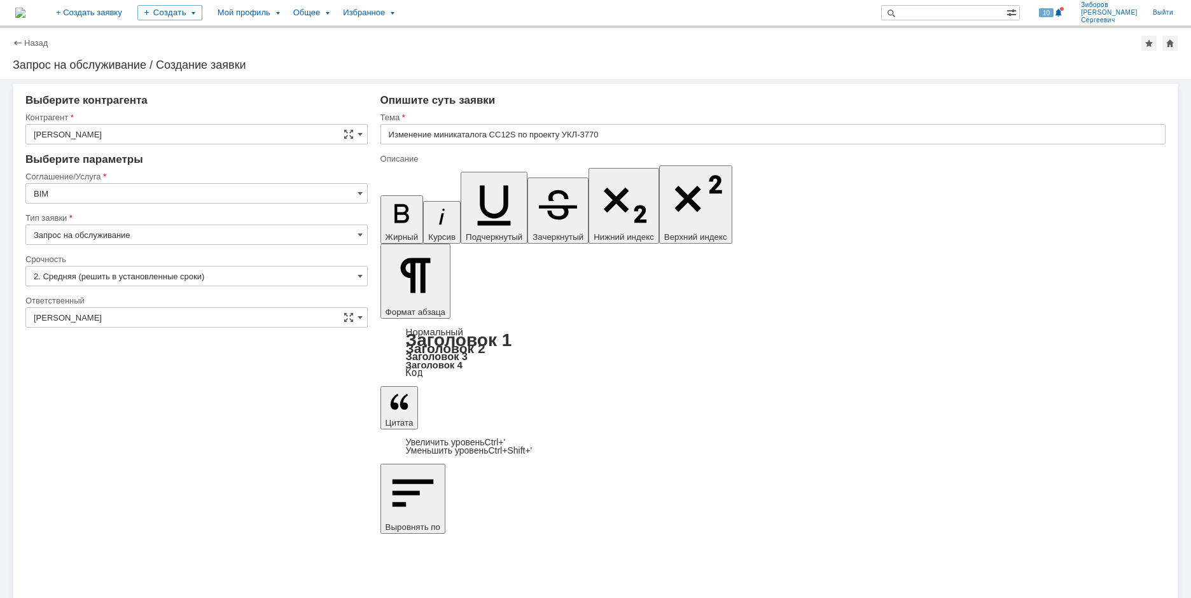
copy div "CC12S"
drag, startPoint x: 893, startPoint y: 4479, endPoint x: 918, endPoint y: 4478, distance: 24.8
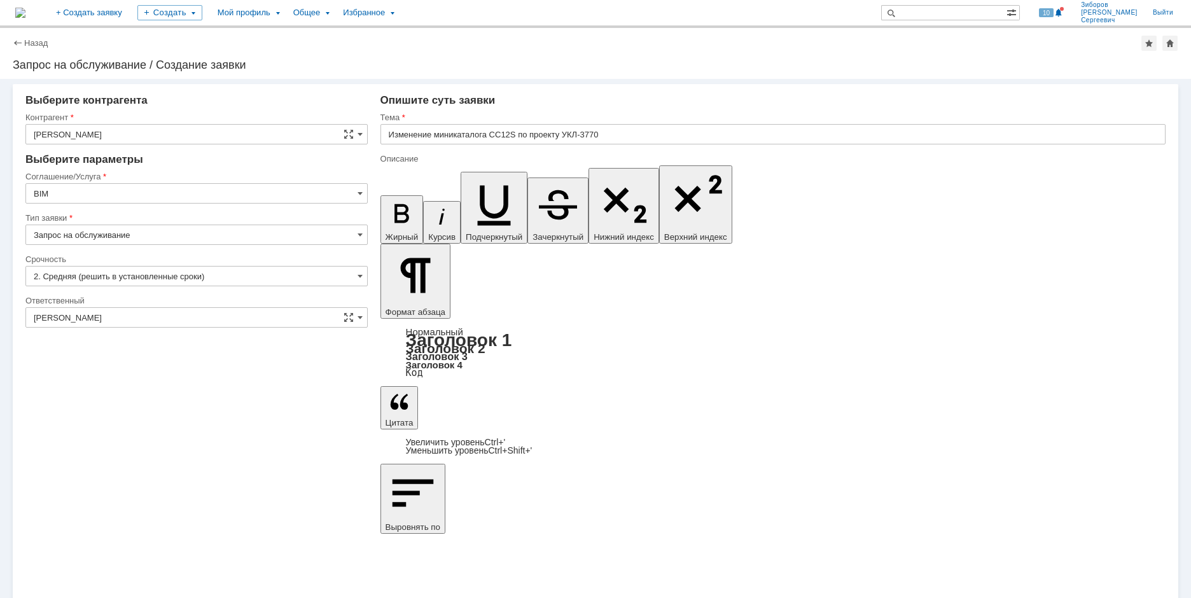
copy div "к гс/см ²"
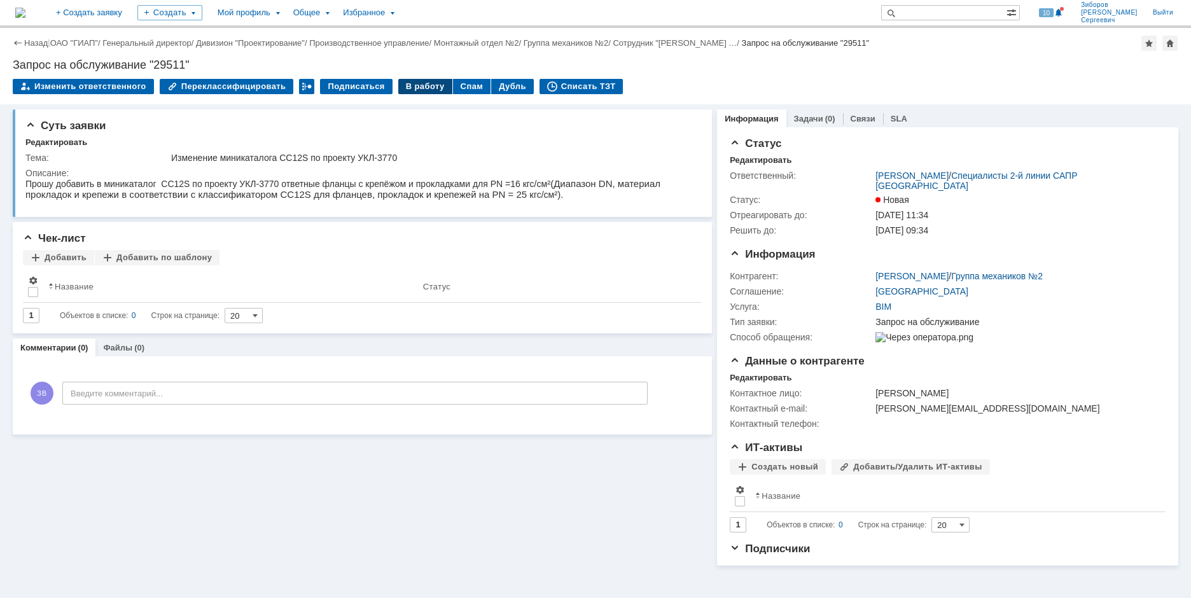
click at [409, 85] on div "В работу" at bounding box center [425, 86] width 54 height 15
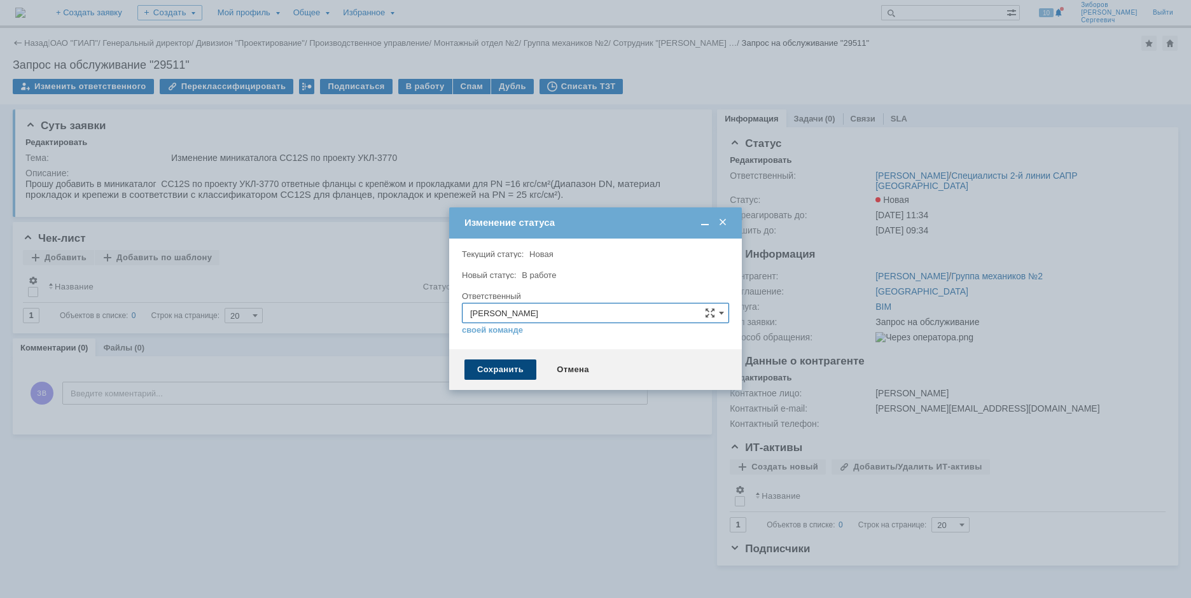
click at [502, 365] on div "Сохранить" at bounding box center [500, 370] width 72 height 20
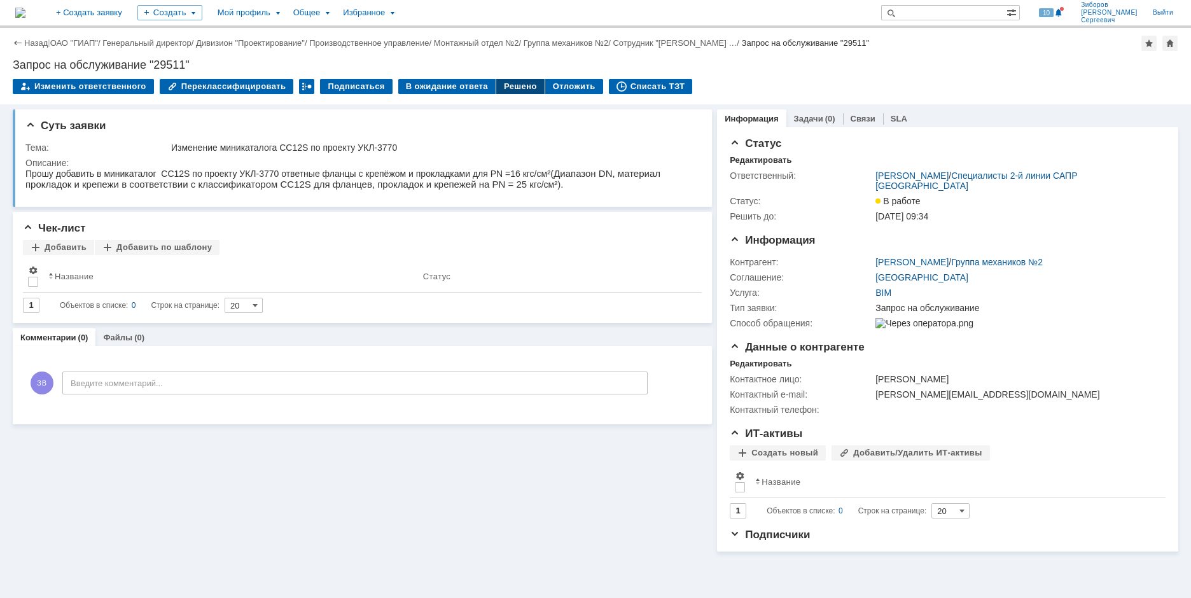
click at [515, 85] on div "Решено" at bounding box center [520, 86] width 48 height 15
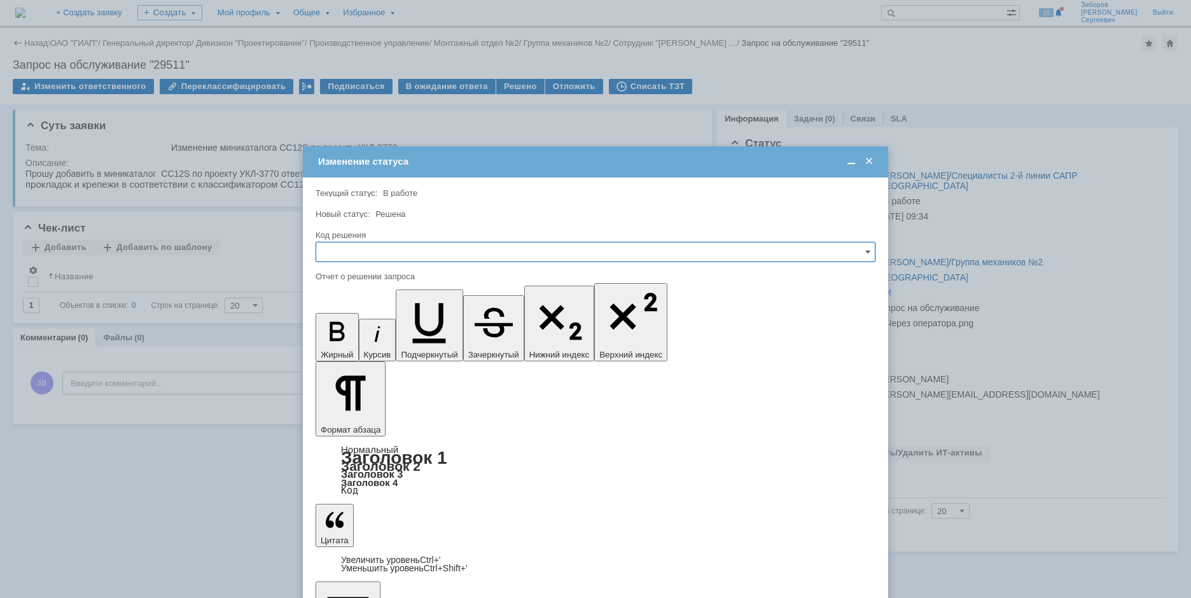
click at [396, 252] on input "text" at bounding box center [596, 252] width 560 height 20
click at [374, 339] on span "Решено" at bounding box center [595, 338] width 543 height 10
type input "Решено"
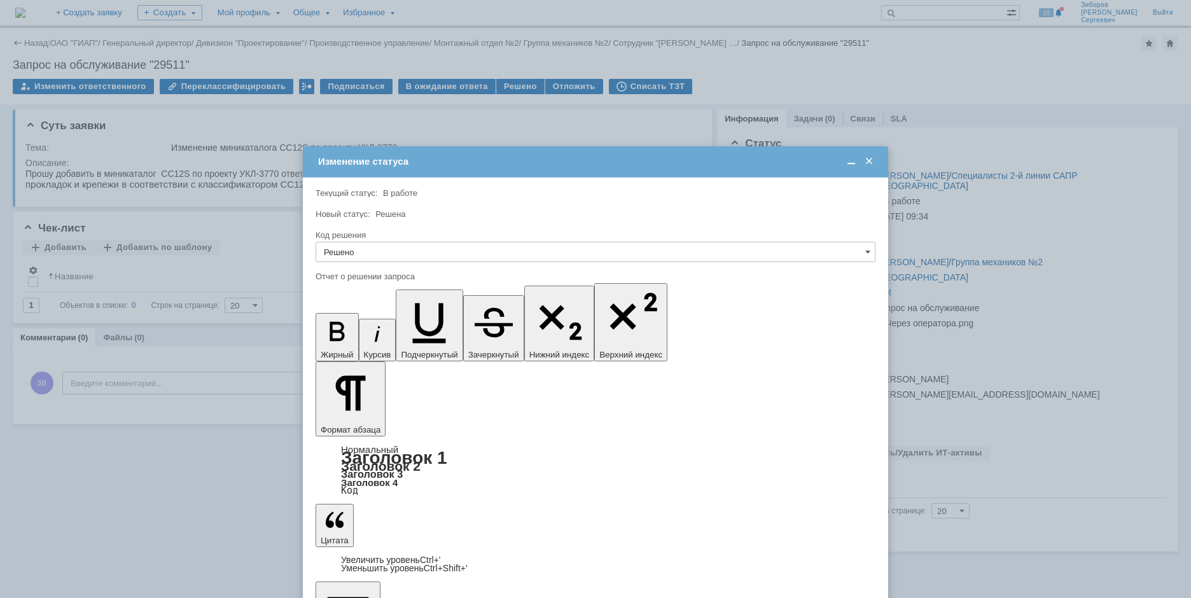
scroll to position [1217, 3]
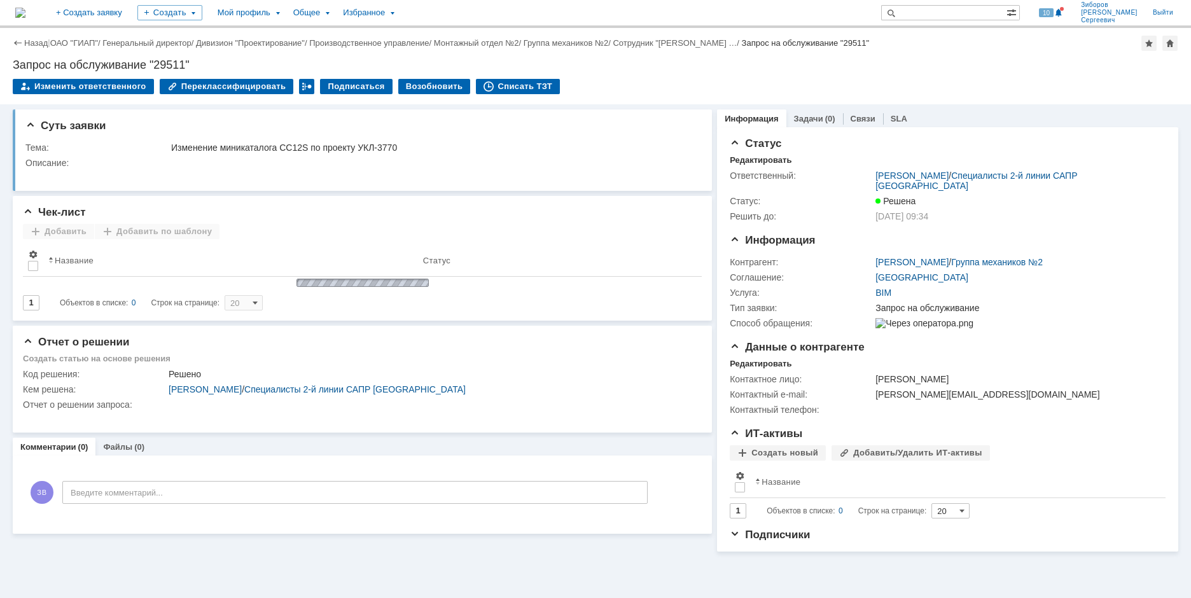
scroll to position [0, 0]
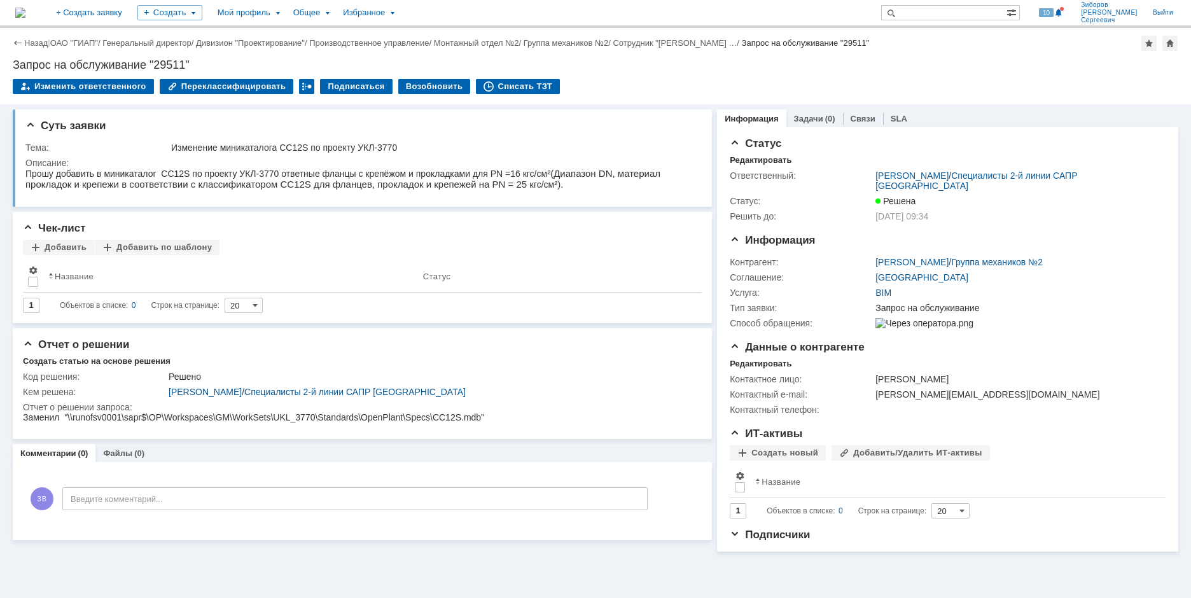
click at [25, 15] on img at bounding box center [20, 13] width 10 height 10
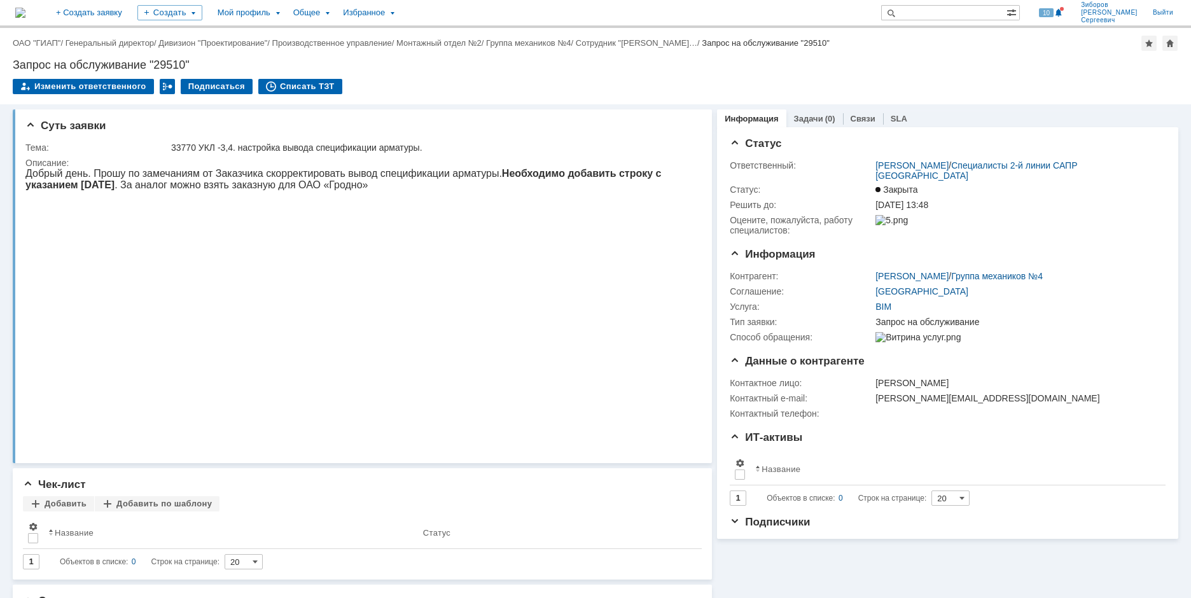
click at [25, 16] on img at bounding box center [20, 13] width 10 height 10
